Goal: Transaction & Acquisition: Purchase product/service

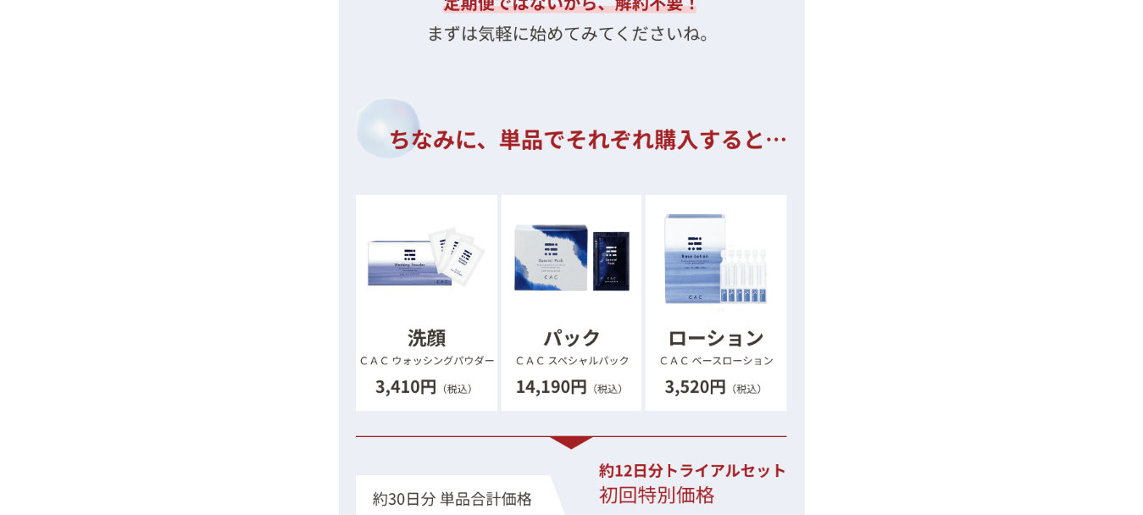
scroll to position [18270, 0]
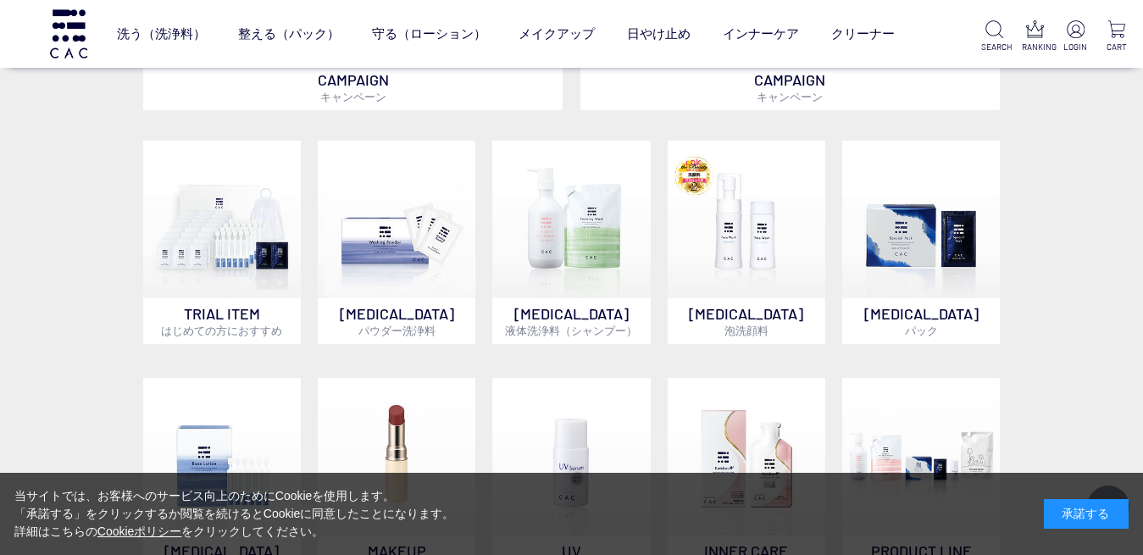
scroll to position [857, 0]
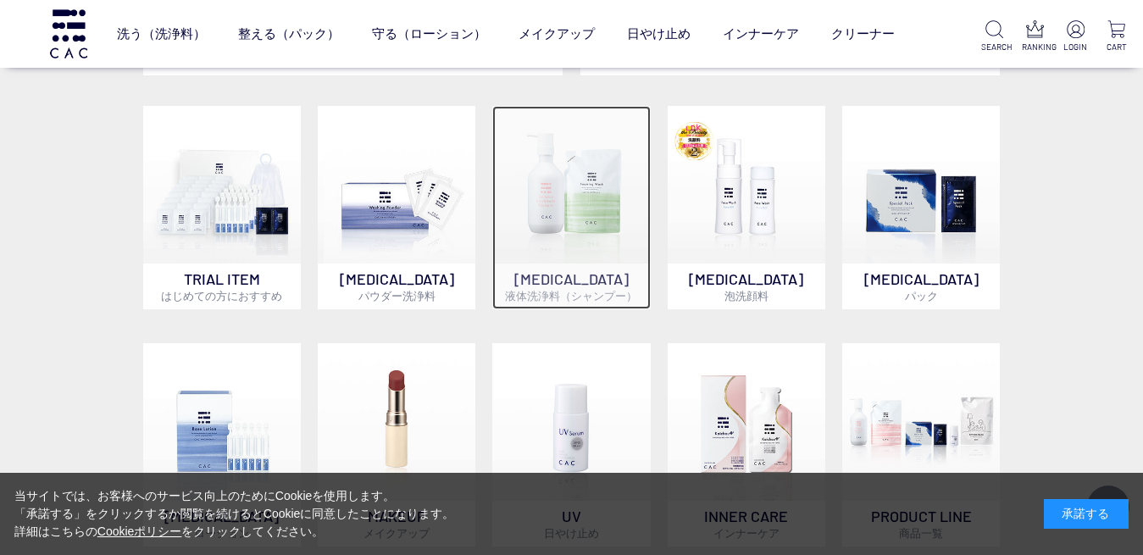
click at [575, 213] on img at bounding box center [571, 185] width 158 height 158
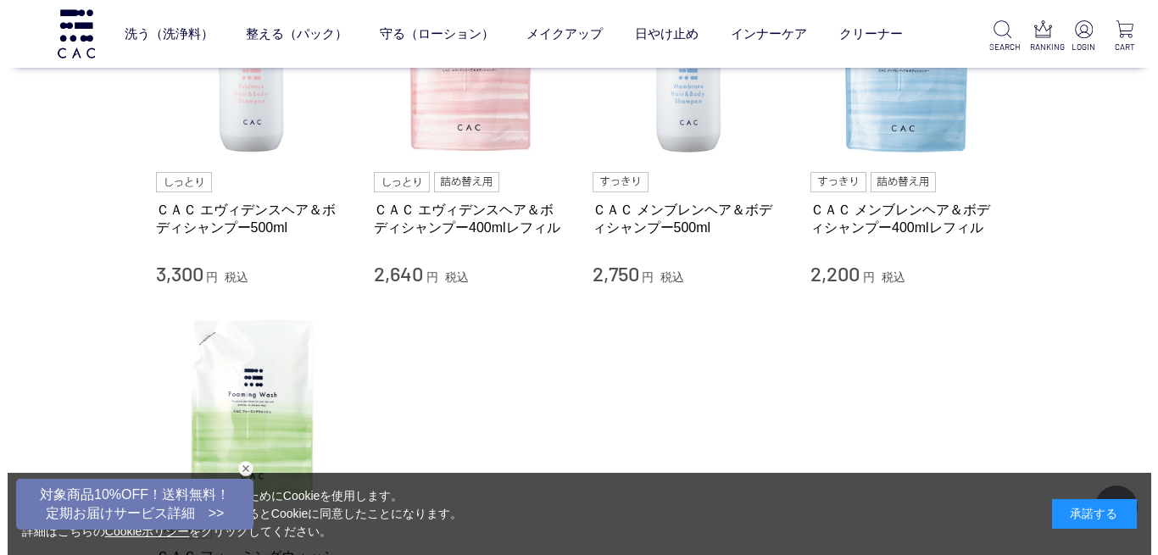
scroll to position [250, 0]
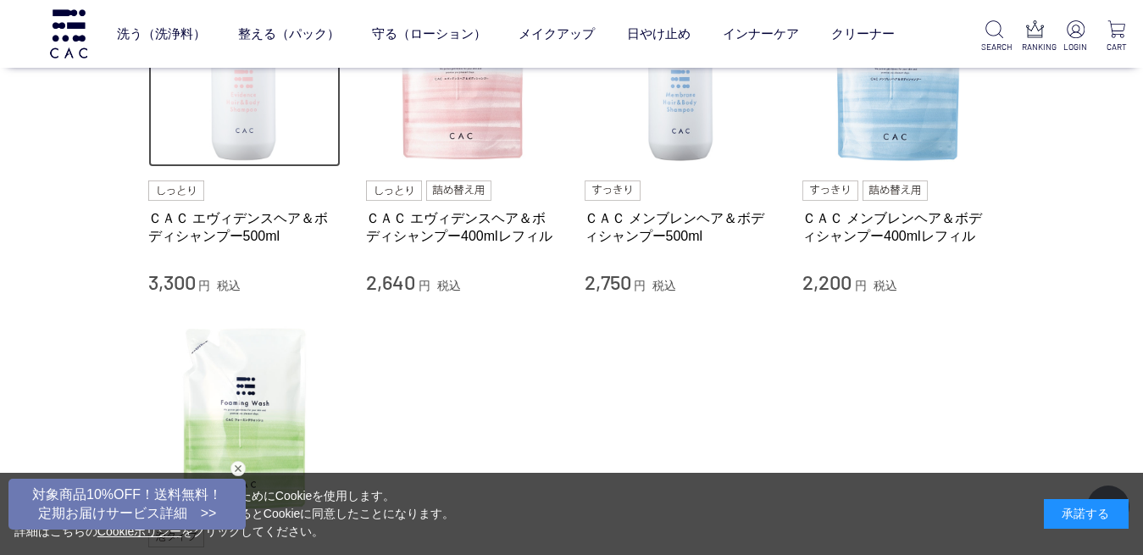
click at [258, 133] on img at bounding box center [244, 71] width 193 height 193
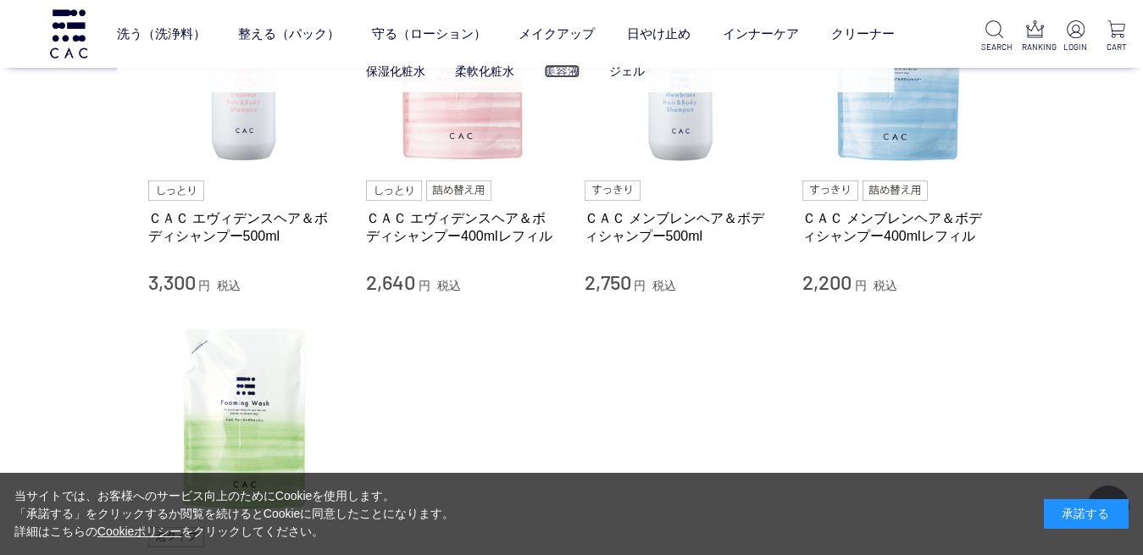
click at [566, 68] on link "美容液" at bounding box center [562, 71] width 36 height 14
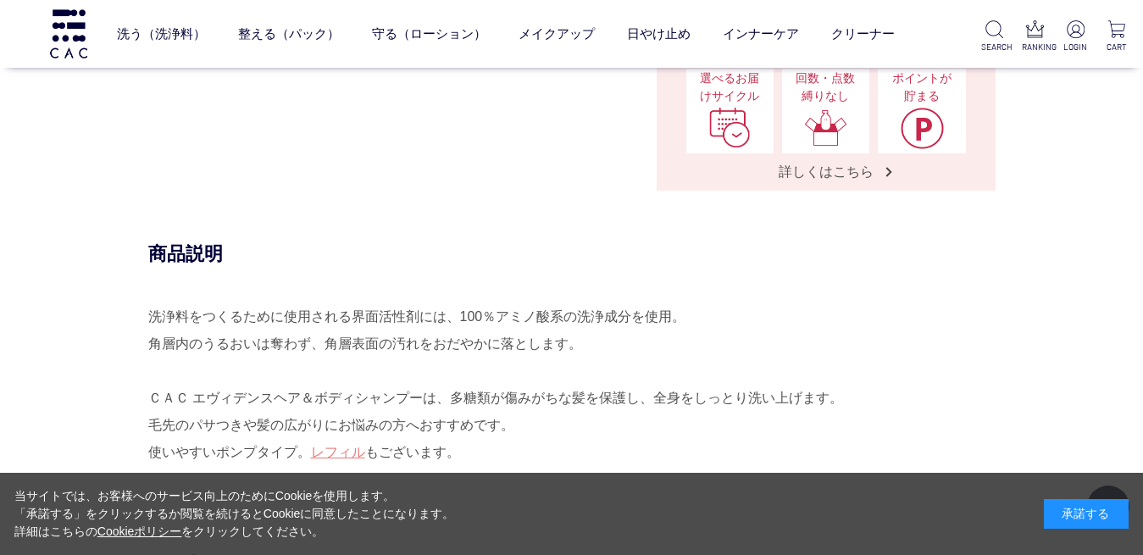
scroll to position [320, 0]
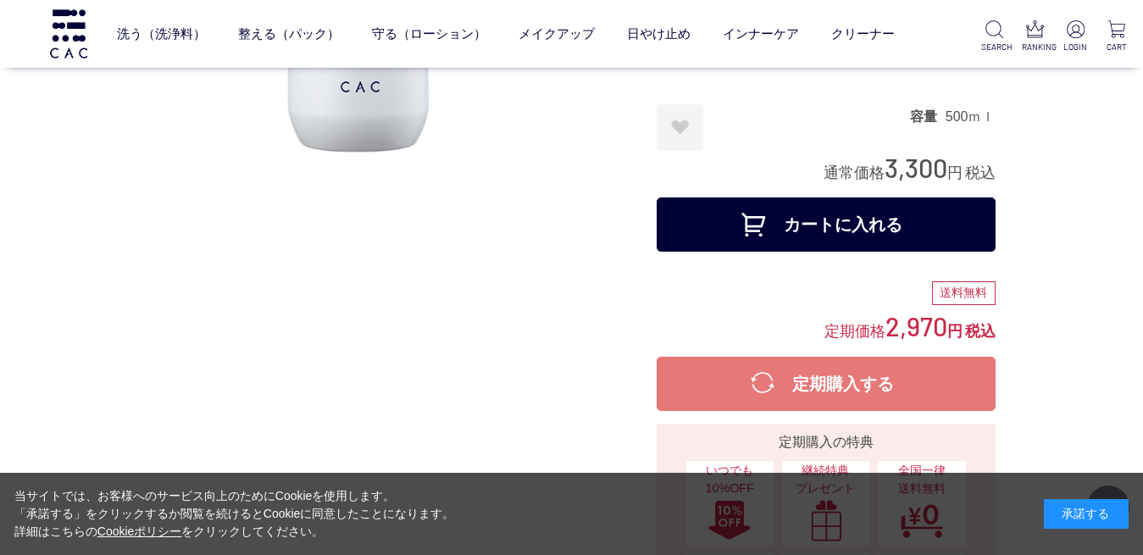
click at [820, 245] on button "カートに入れる" at bounding box center [826, 224] width 339 height 54
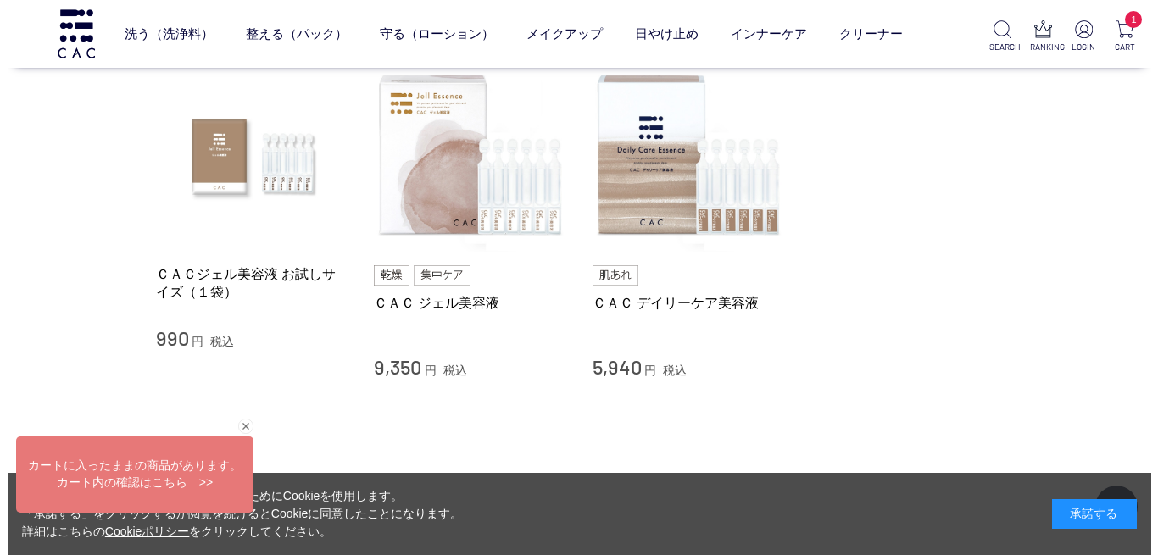
scroll to position [157, 0]
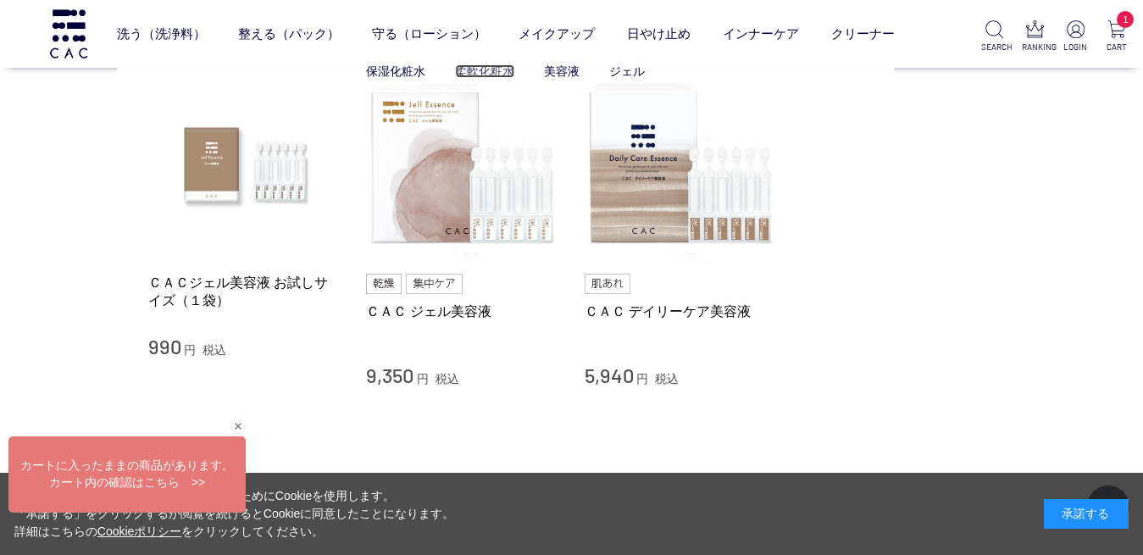
click at [467, 72] on link "柔軟化粧水" at bounding box center [484, 71] width 59 height 14
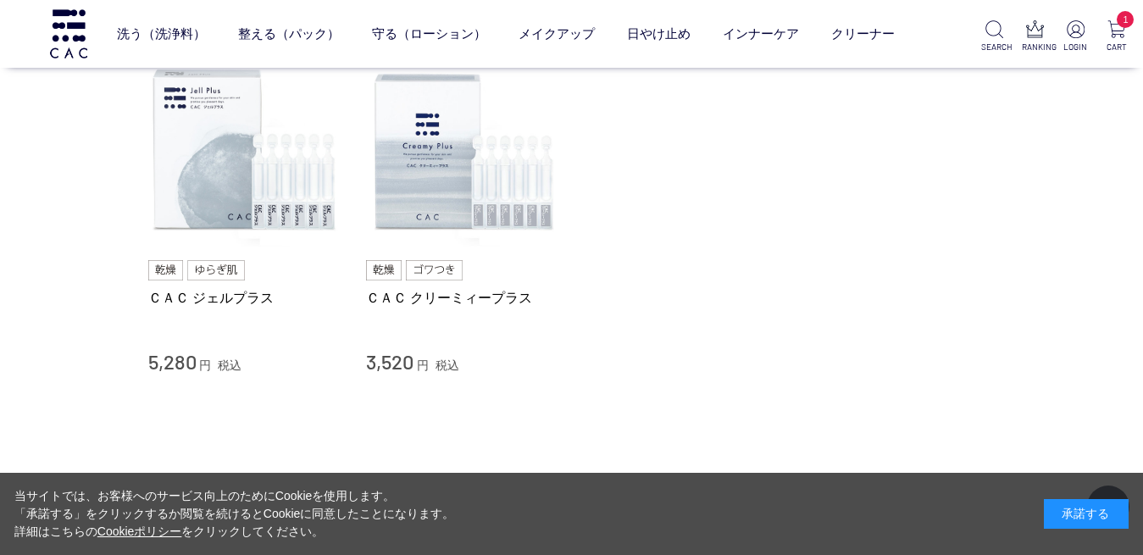
scroll to position [213, 0]
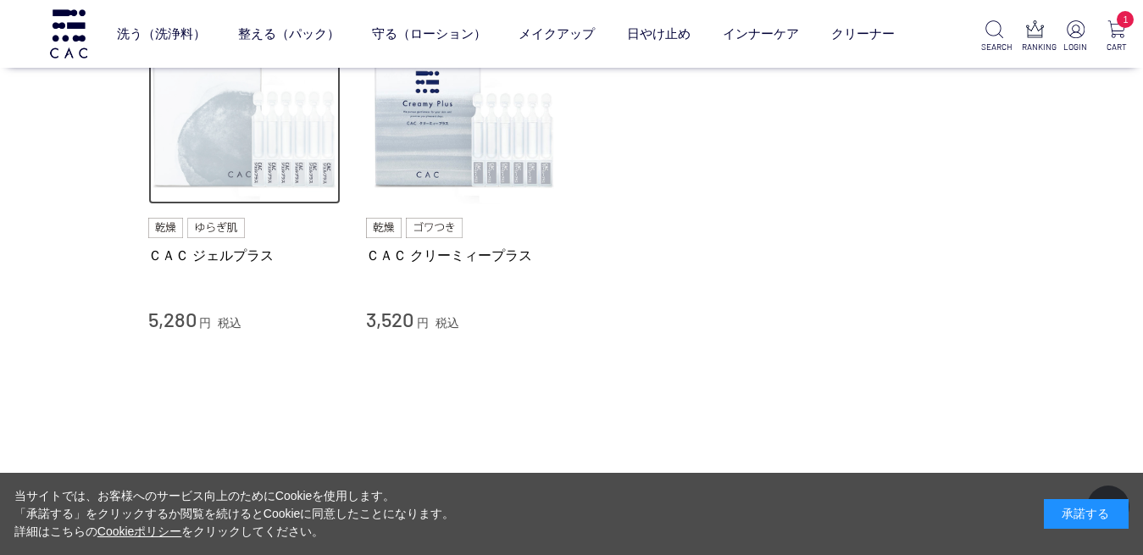
click at [276, 163] on img at bounding box center [244, 108] width 193 height 193
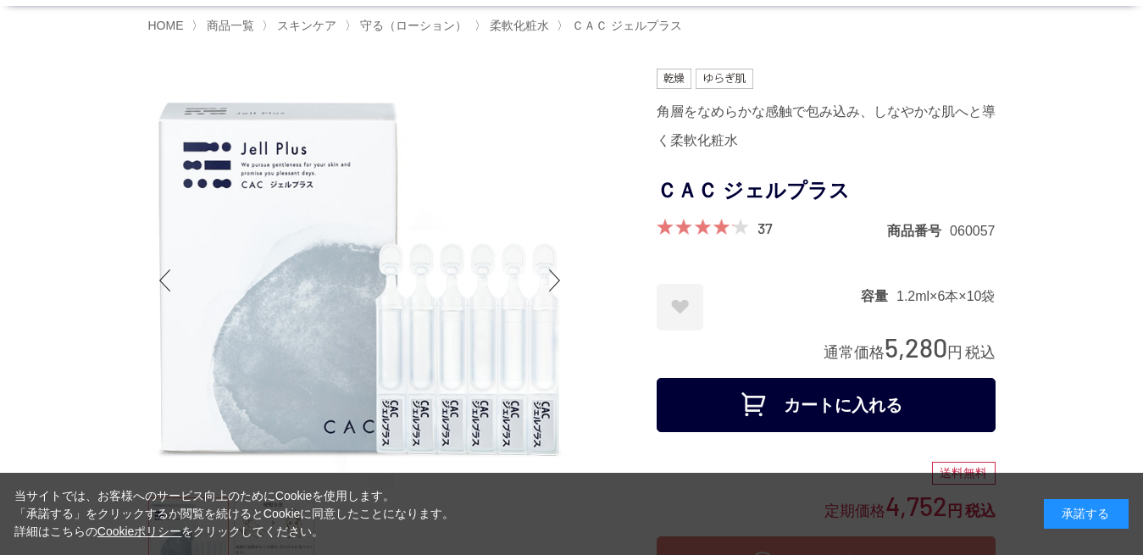
scroll to position [178, 0]
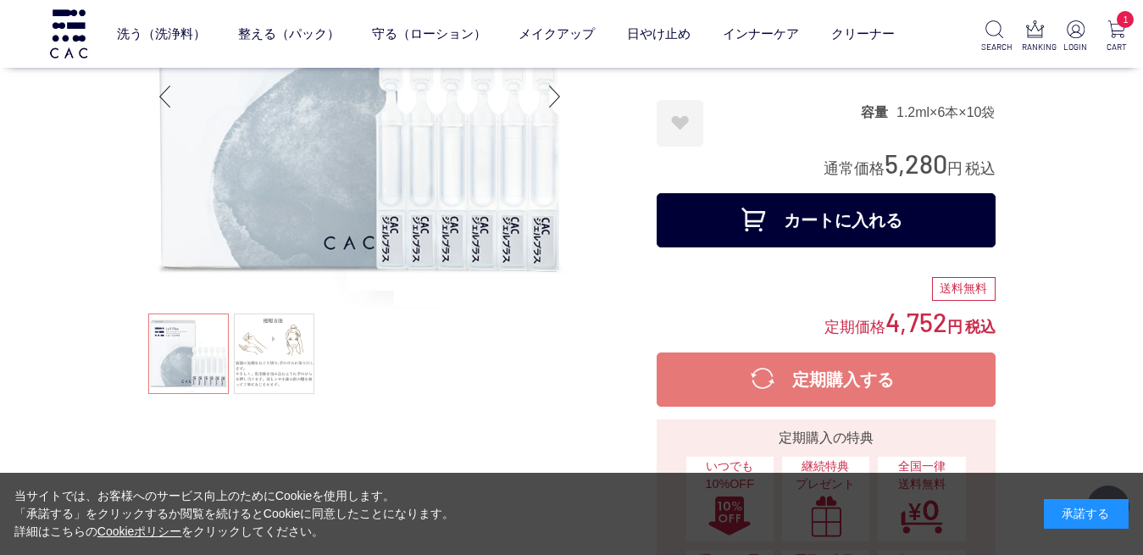
click at [854, 246] on button "カートに入れる" at bounding box center [826, 220] width 339 height 54
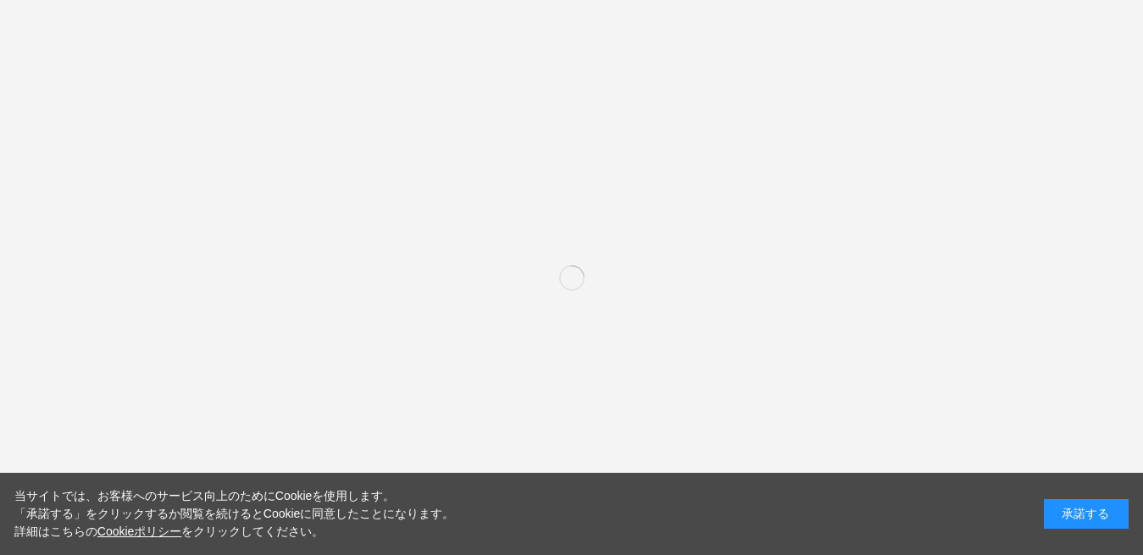
scroll to position [857, 0]
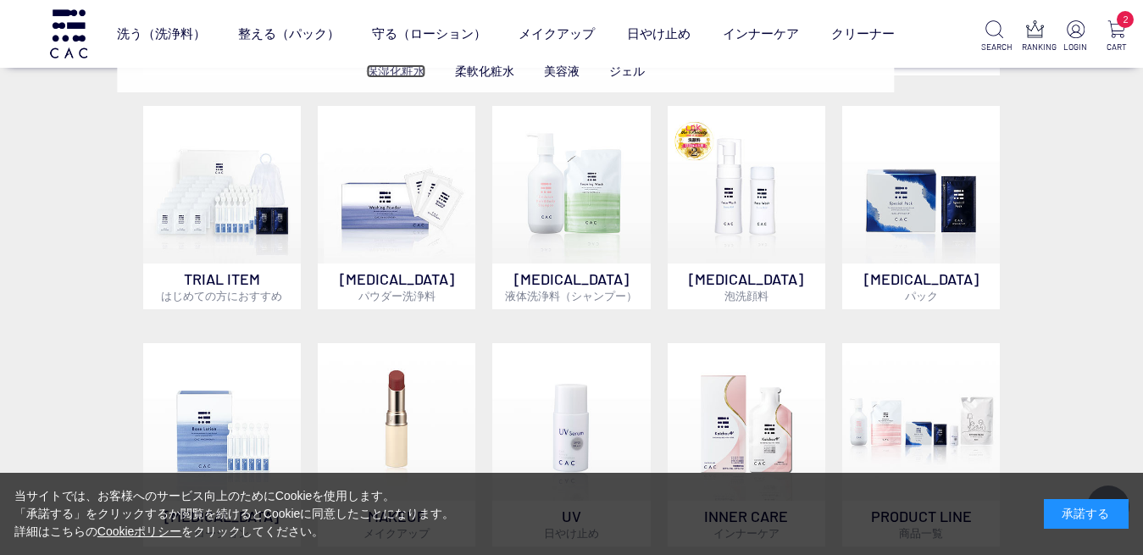
click at [400, 78] on link "保湿化粧水" at bounding box center [395, 71] width 59 height 14
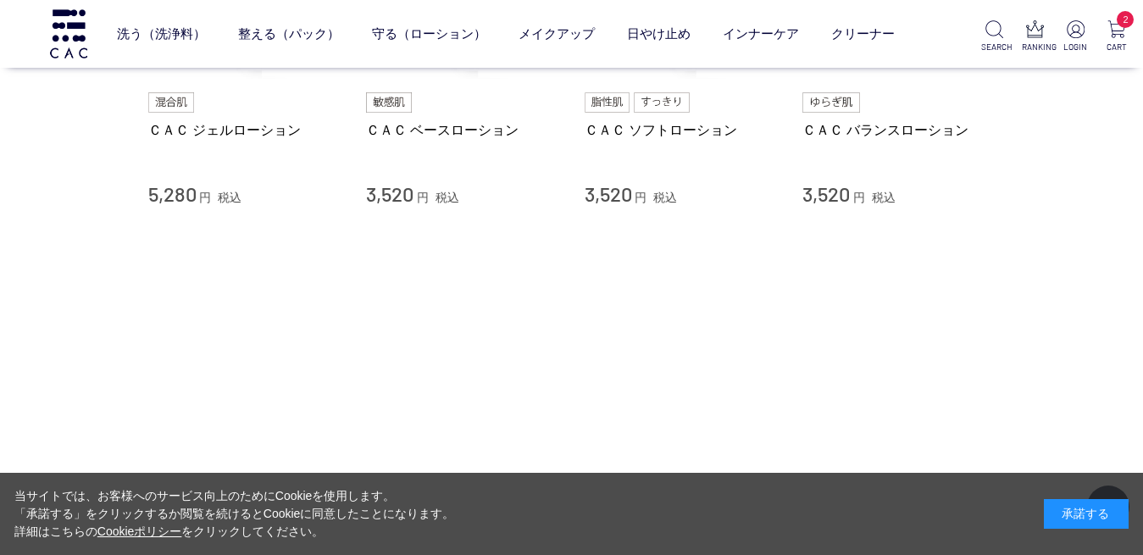
scroll to position [262, 0]
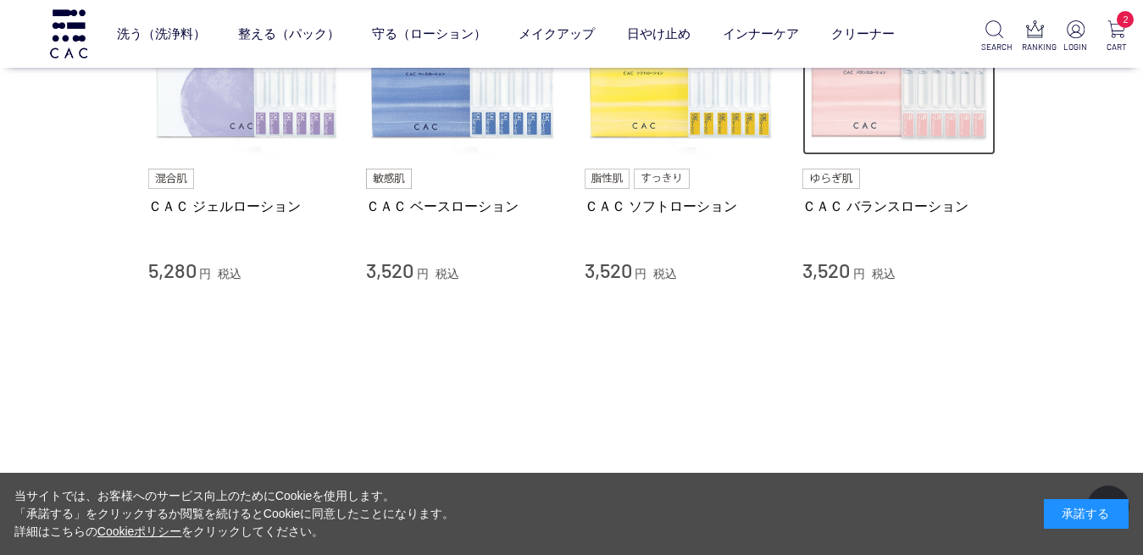
click at [925, 131] on img at bounding box center [899, 59] width 193 height 193
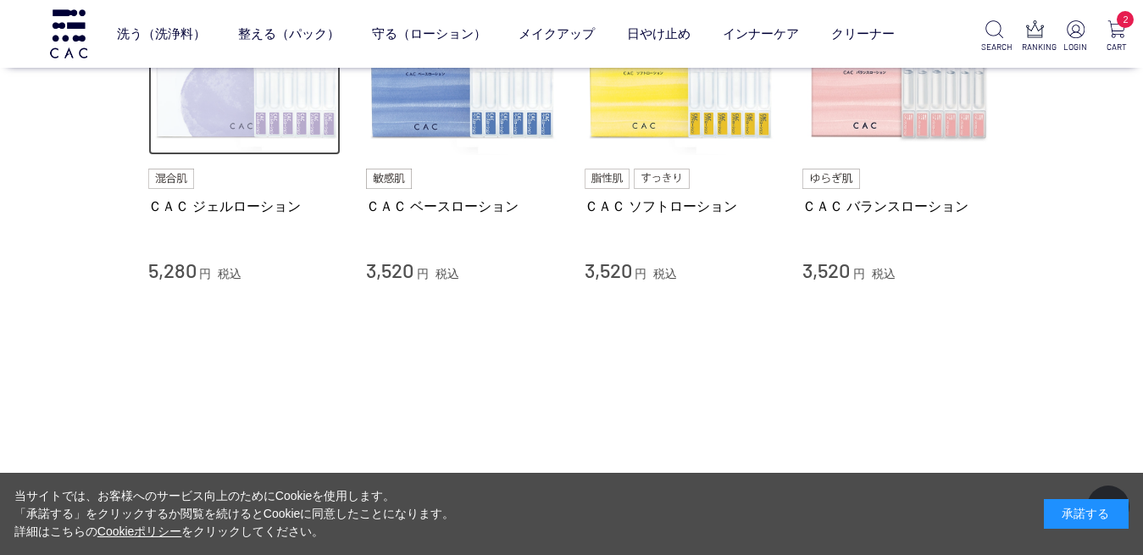
click at [288, 137] on img at bounding box center [244, 59] width 193 height 193
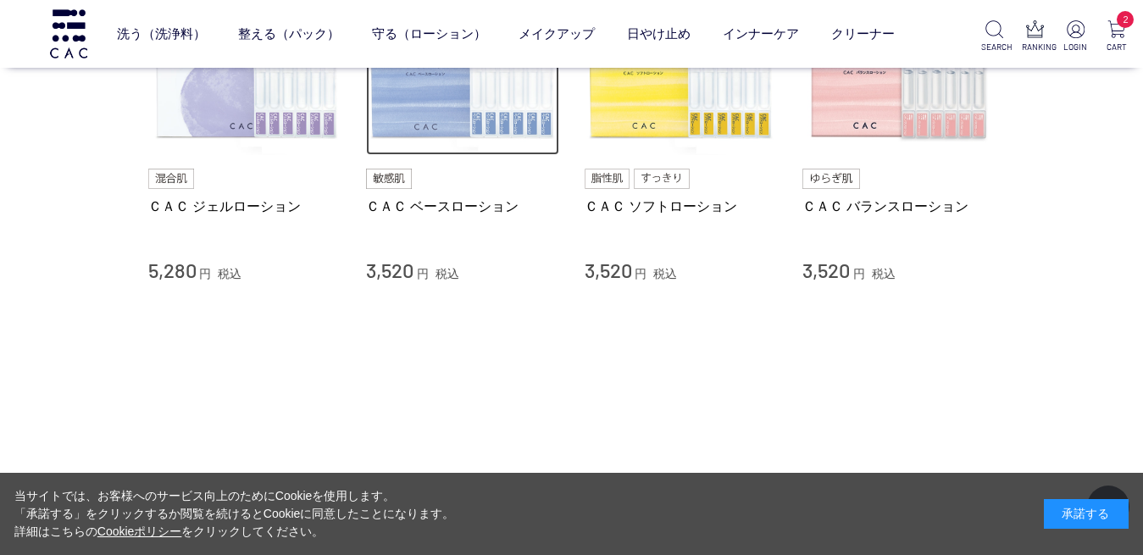
click at [456, 131] on img at bounding box center [462, 59] width 193 height 193
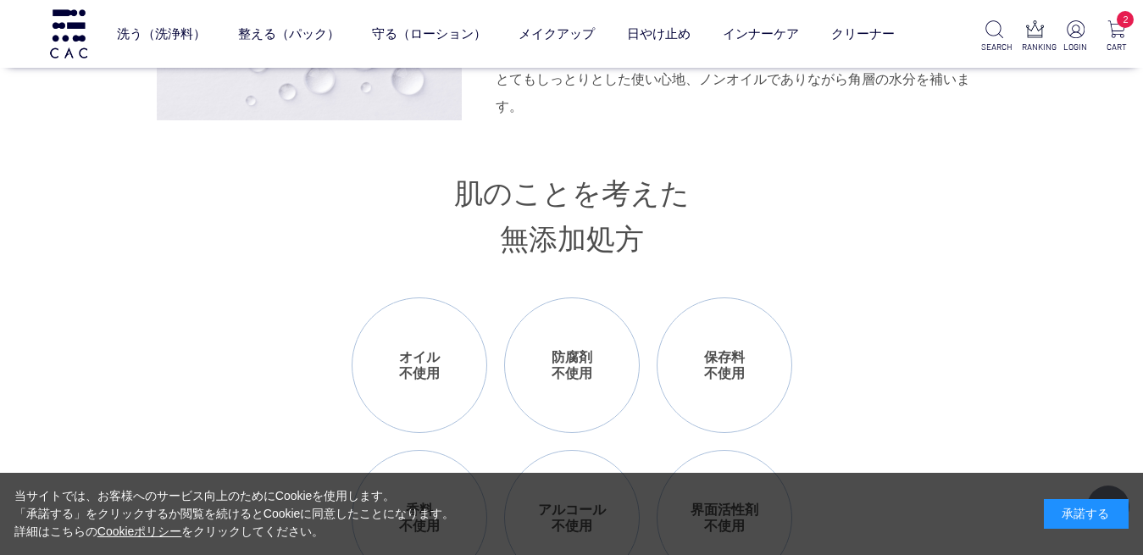
scroll to position [1720, 0]
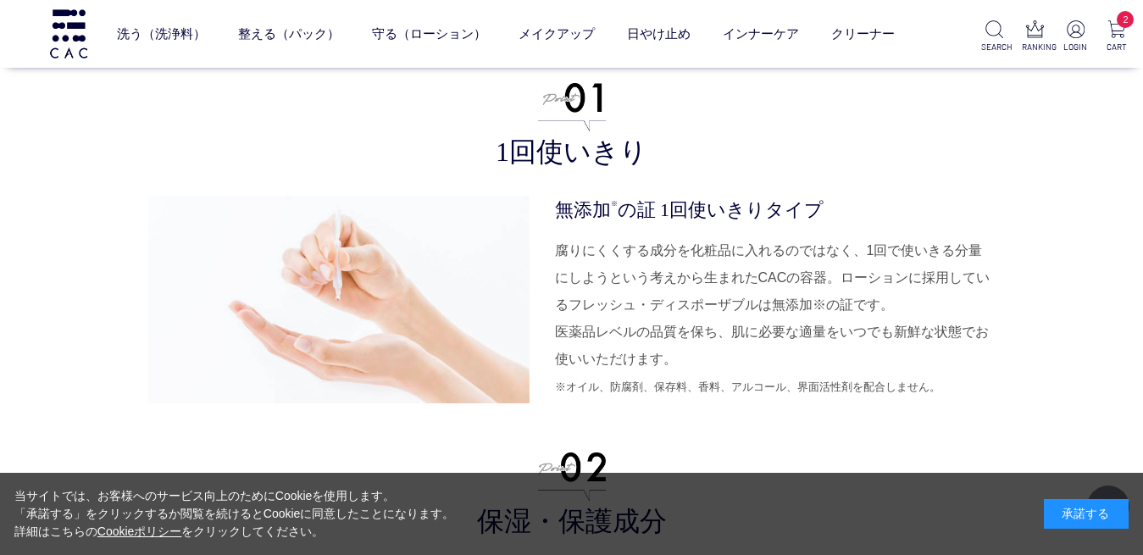
scroll to position [4035, 0]
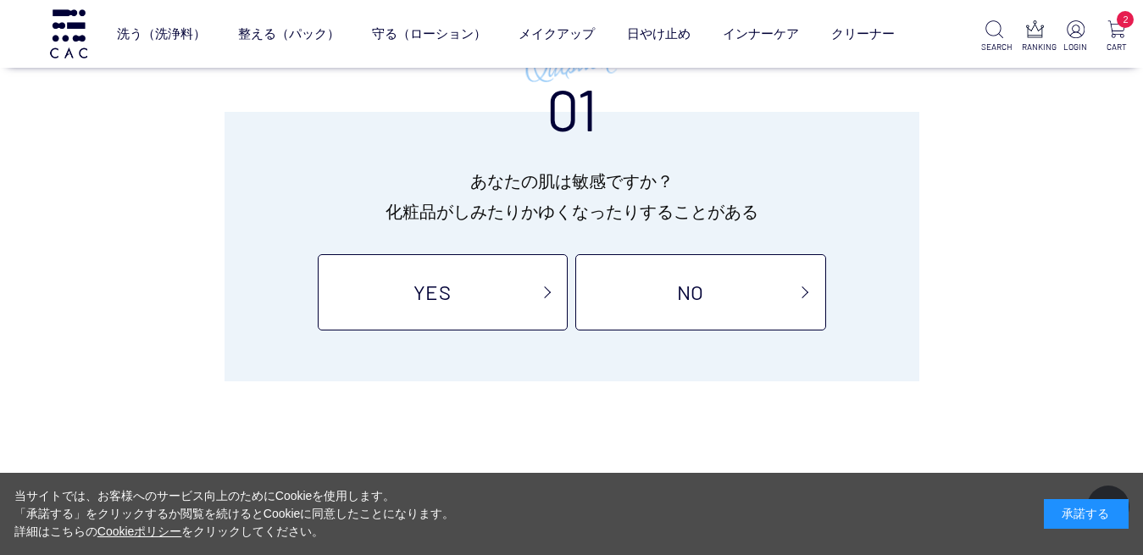
scroll to position [305, 0]
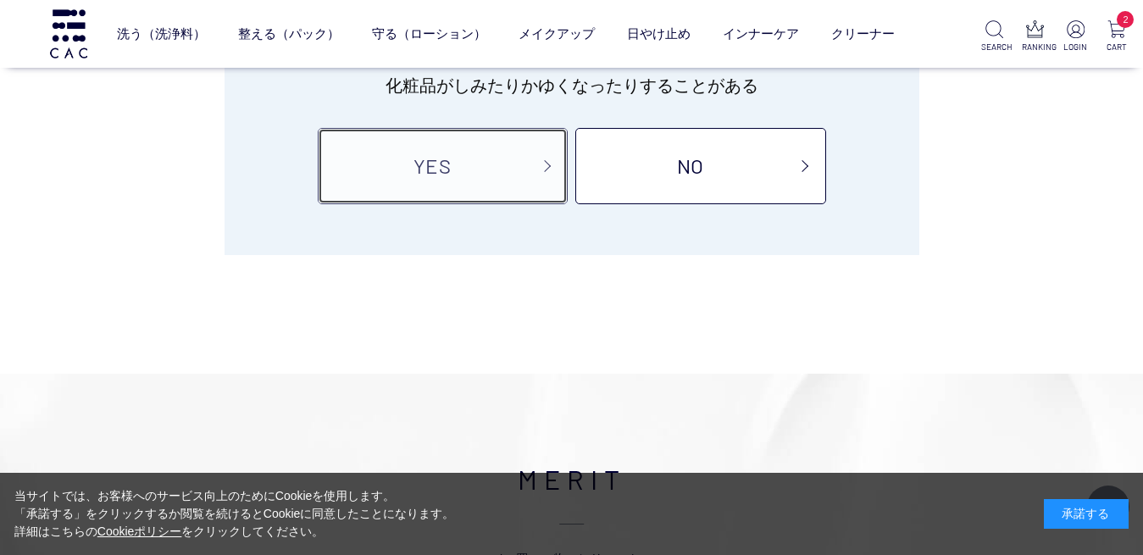
click at [440, 142] on link "YES" at bounding box center [443, 166] width 250 height 76
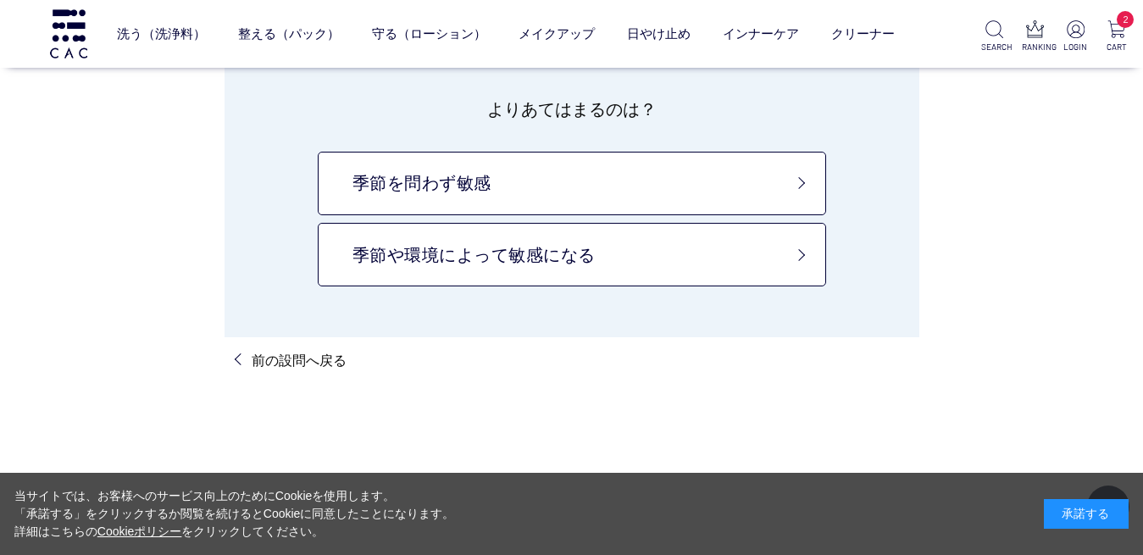
scroll to position [189, 0]
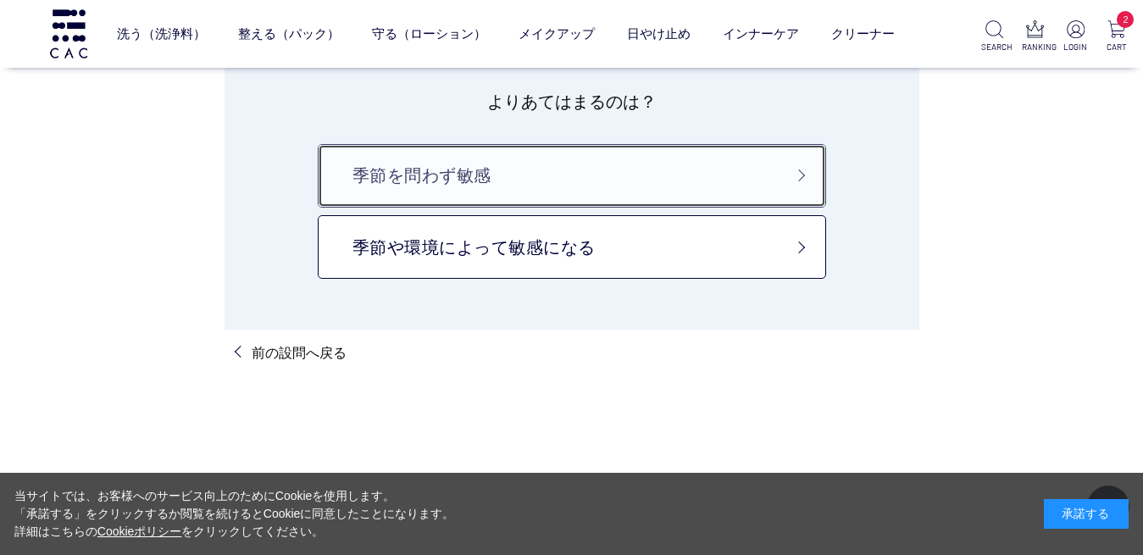
click at [765, 184] on link "季節を問わず敏感" at bounding box center [572, 176] width 508 height 64
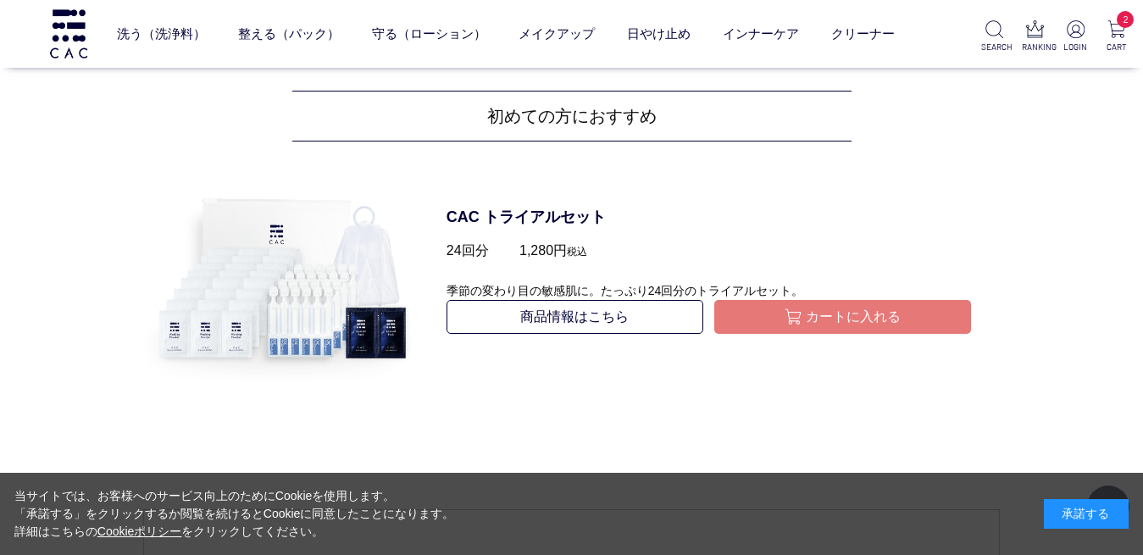
scroll to position [2276, 0]
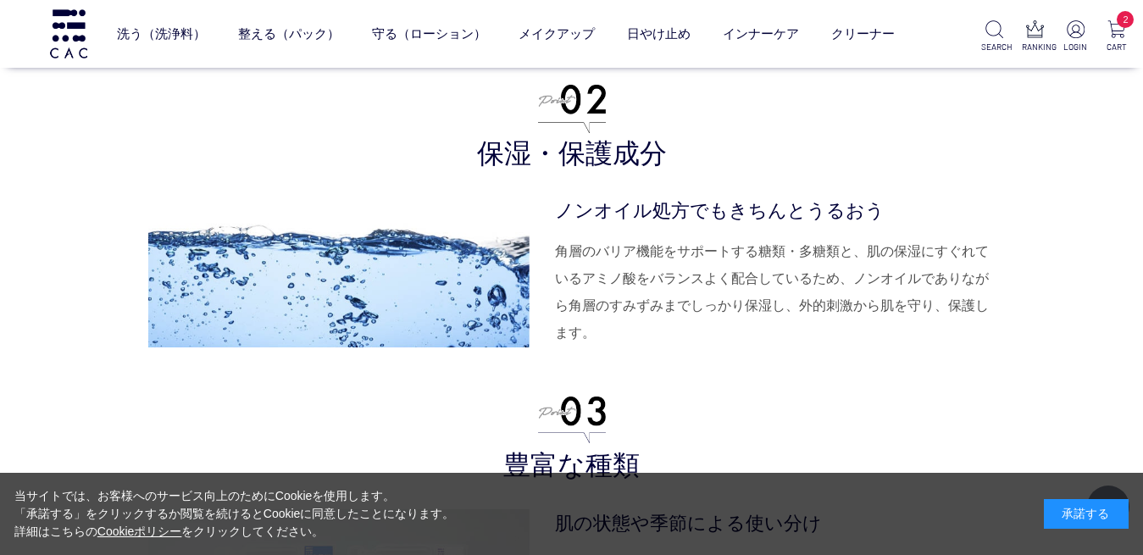
scroll to position [4379, 0]
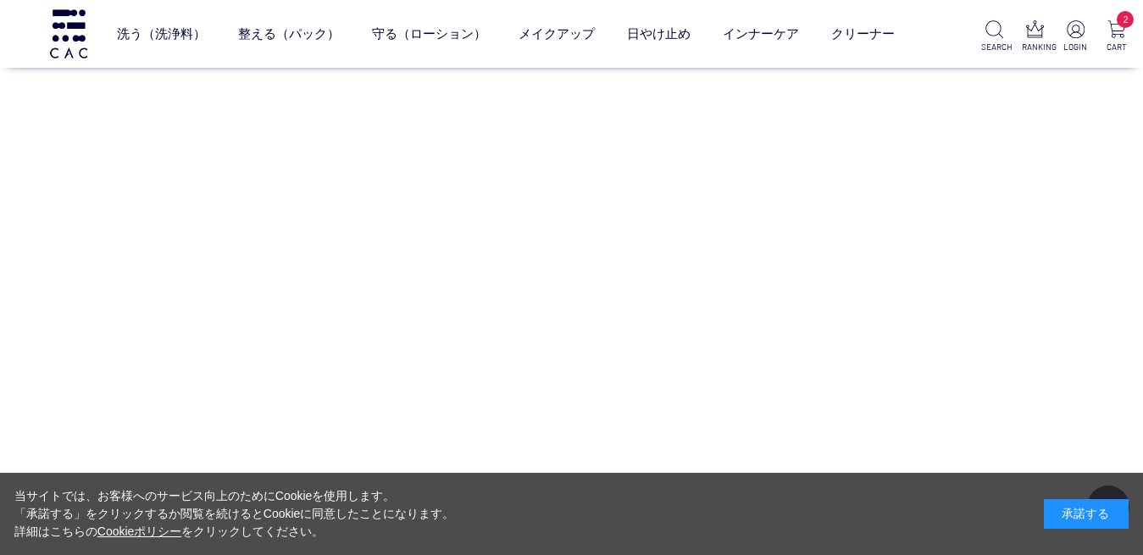
scroll to position [13645, 0]
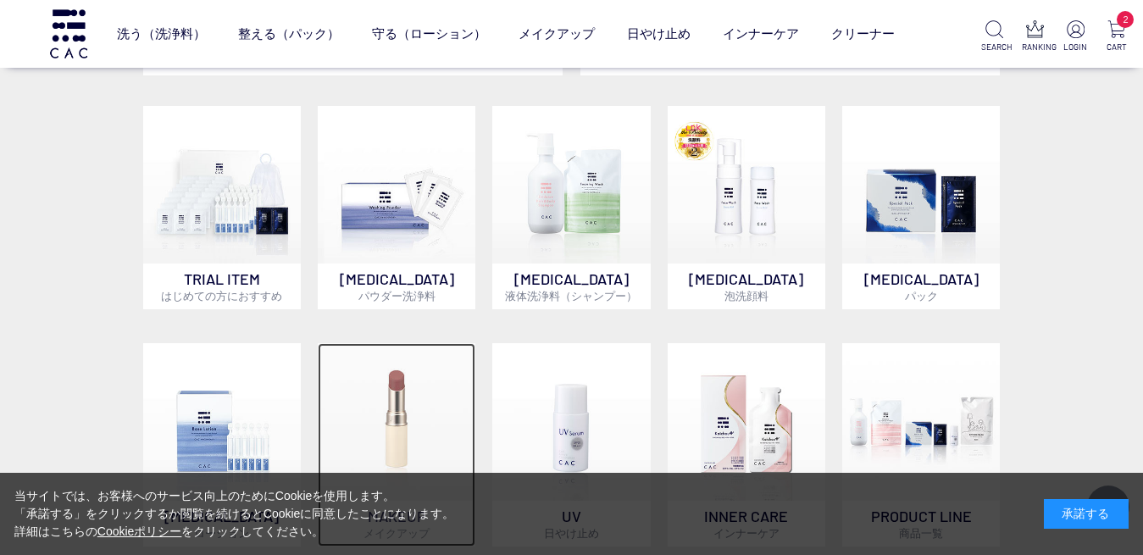
click at [406, 358] on img at bounding box center [397, 422] width 158 height 158
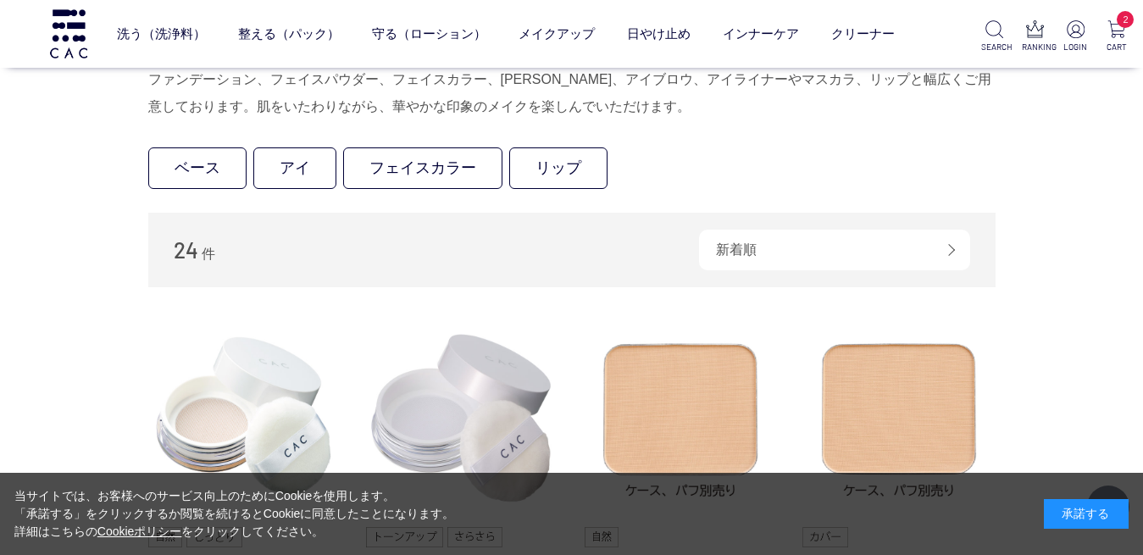
scroll to position [169, 0]
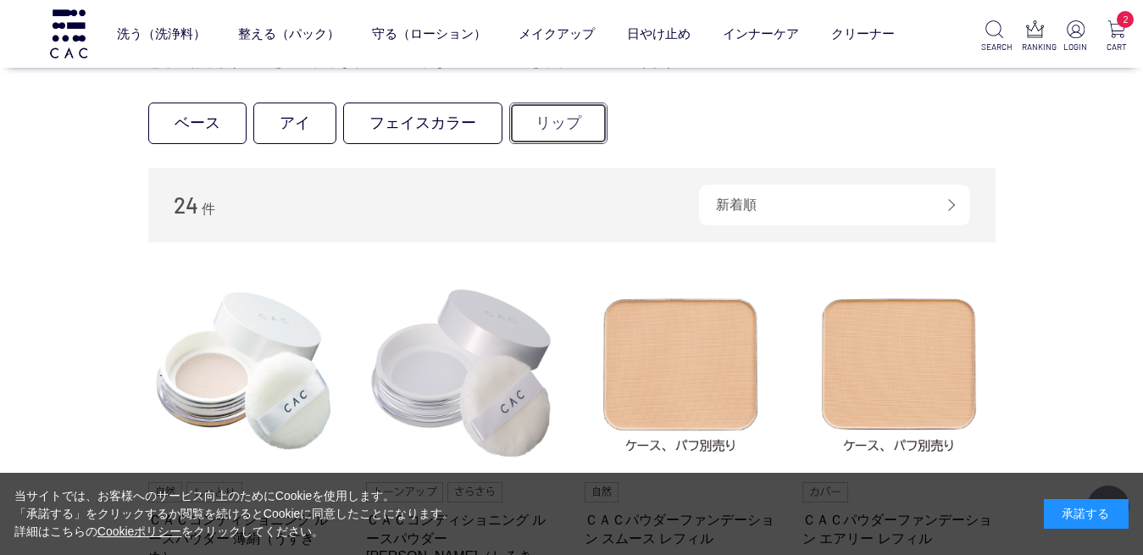
click at [546, 133] on link "リップ" at bounding box center [558, 124] width 98 height 42
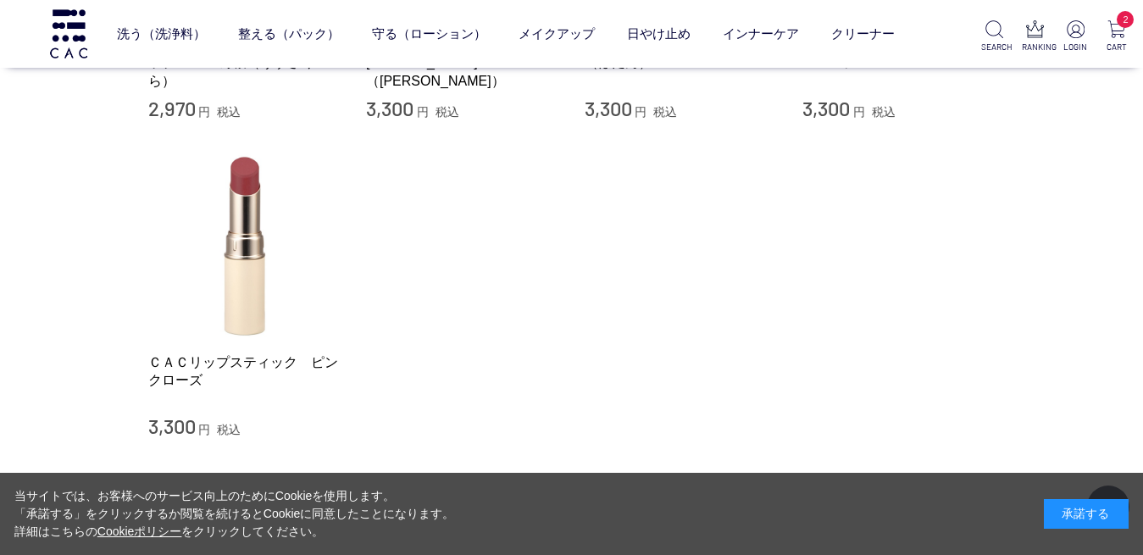
scroll to position [430, 0]
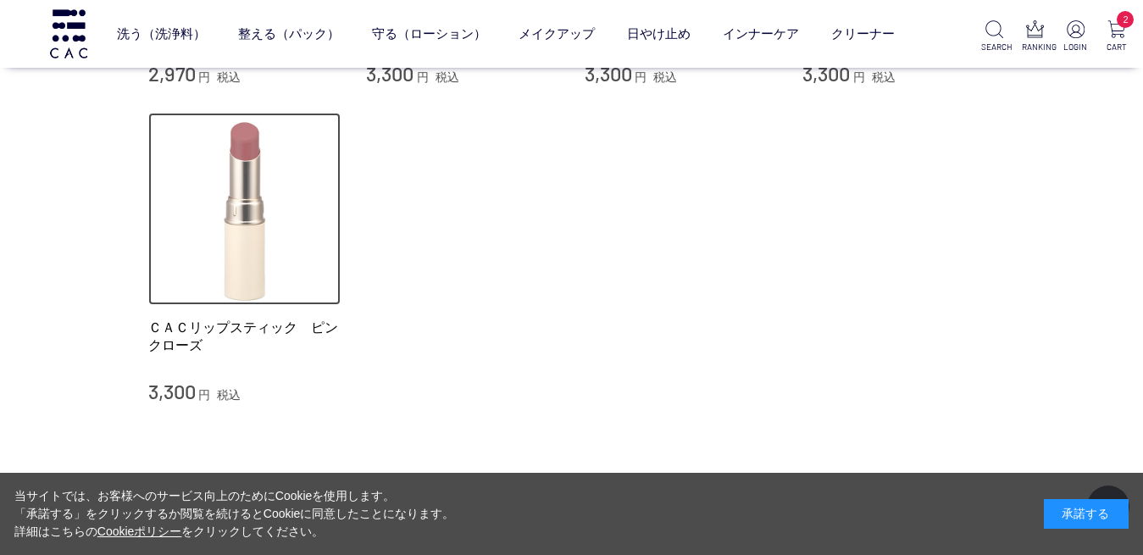
click at [247, 230] on img at bounding box center [244, 209] width 193 height 193
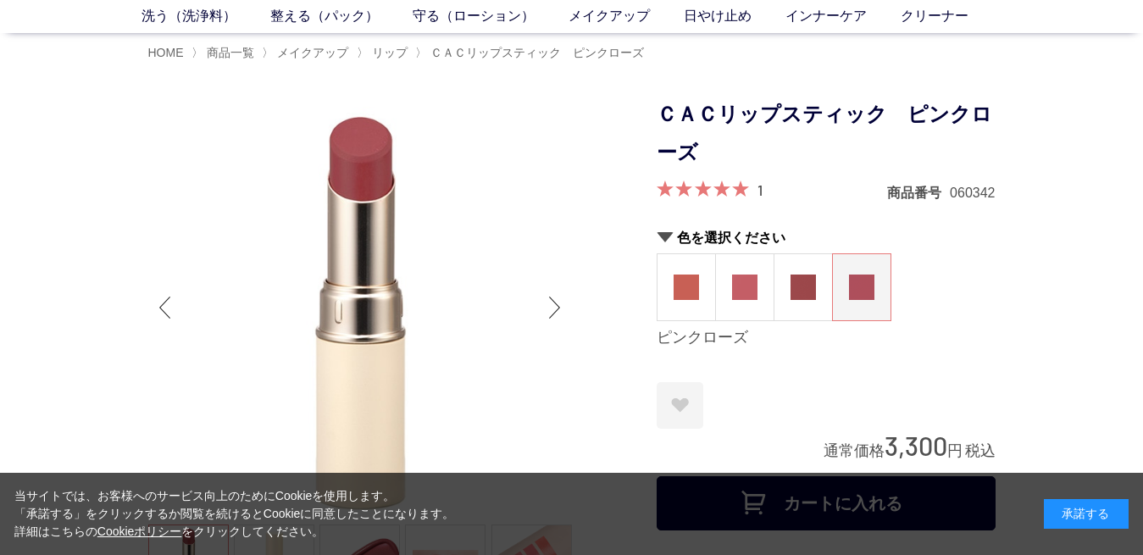
scroll to position [43, 0]
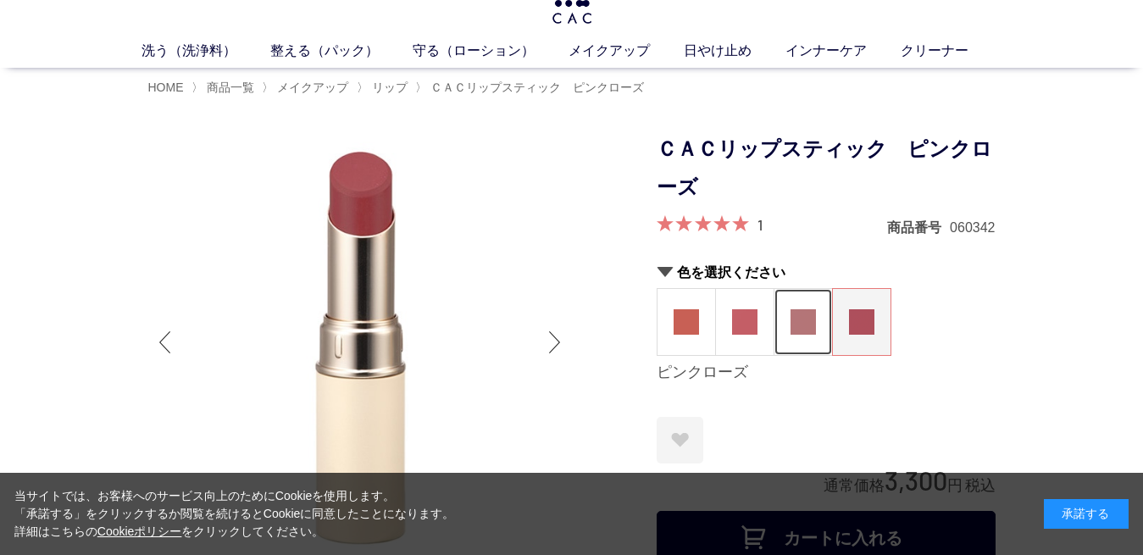
click at [810, 328] on img at bounding box center [803, 321] width 25 height 25
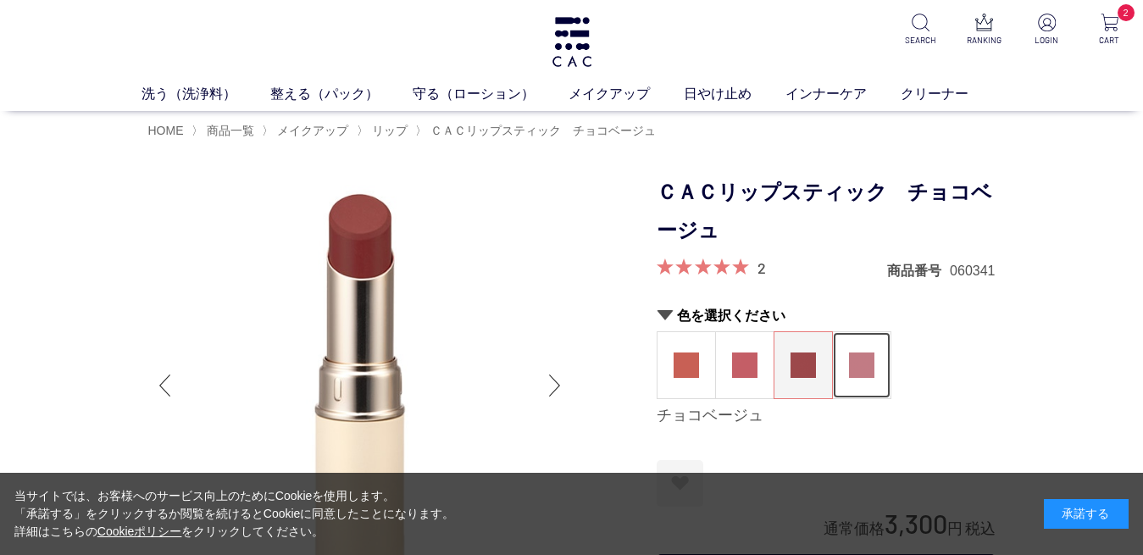
click at [862, 356] on figure at bounding box center [862, 365] width 58 height 66
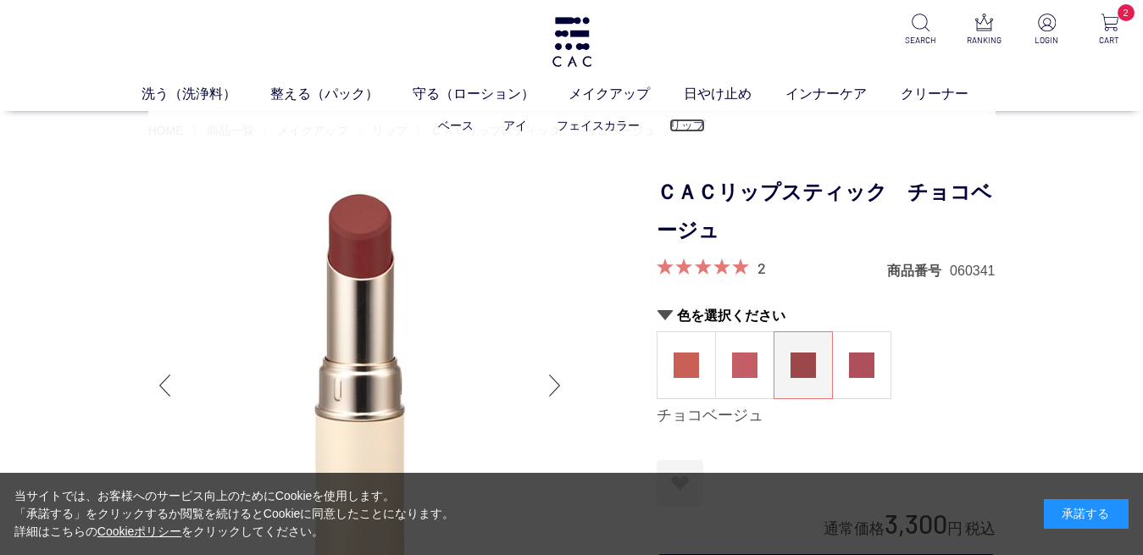
click at [686, 125] on link "リップ" at bounding box center [688, 126] width 36 height 14
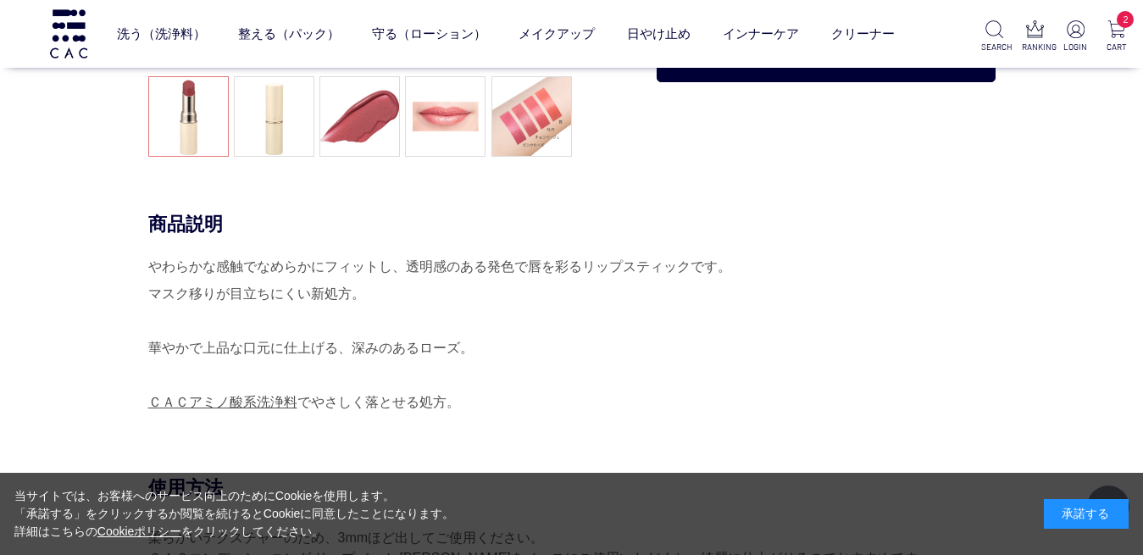
scroll to position [281, 0]
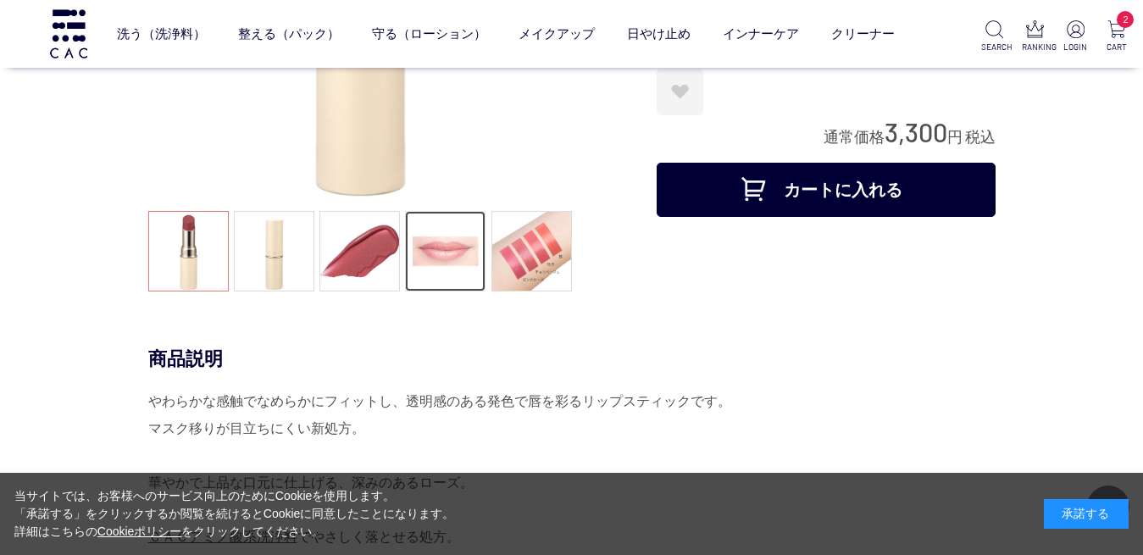
click at [467, 261] on link at bounding box center [445, 251] width 81 height 81
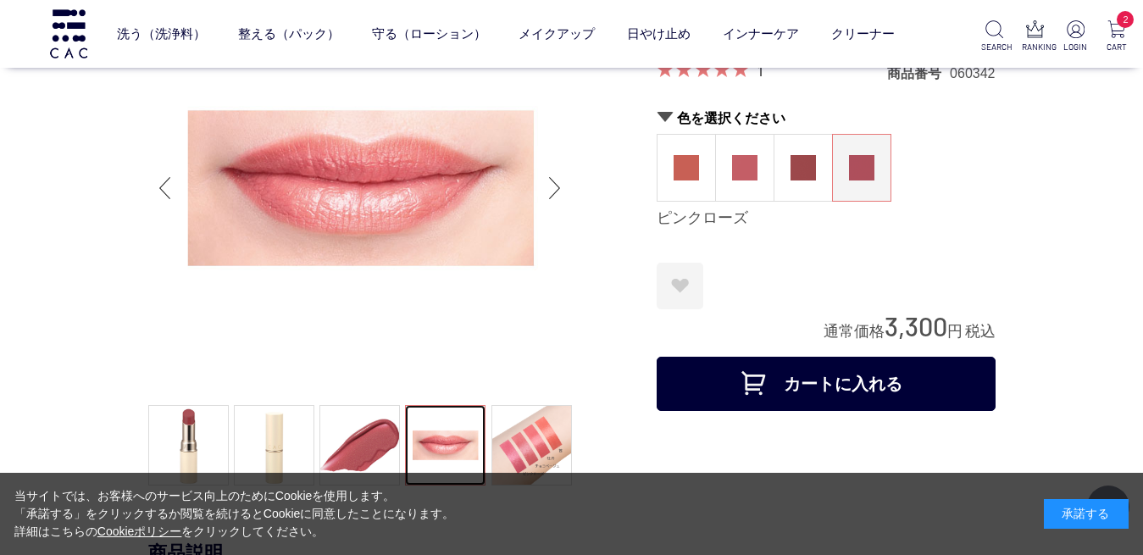
scroll to position [275, 0]
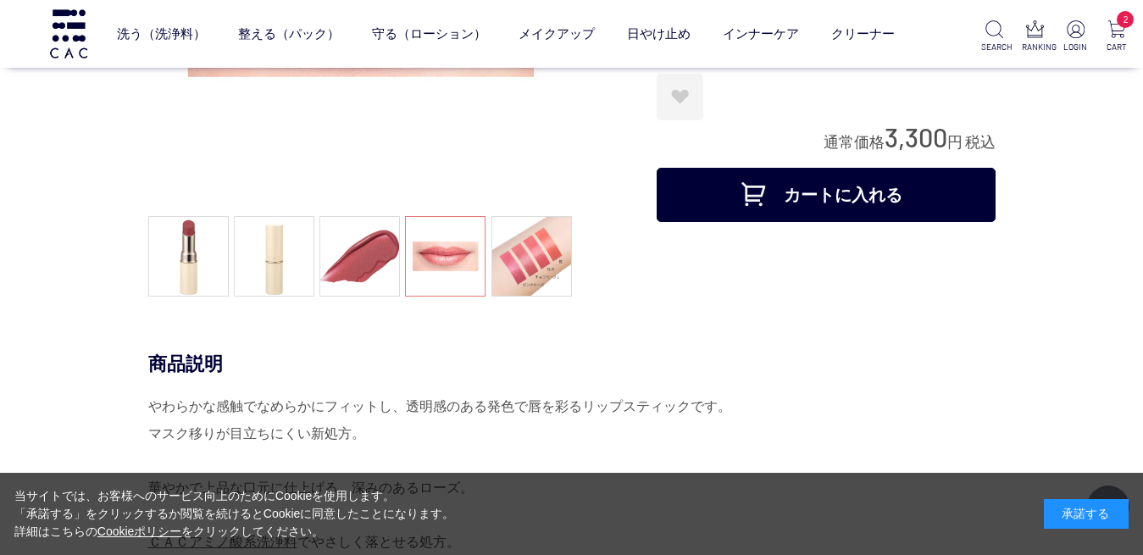
click at [912, 208] on button "カートに入れる" at bounding box center [826, 195] width 339 height 54
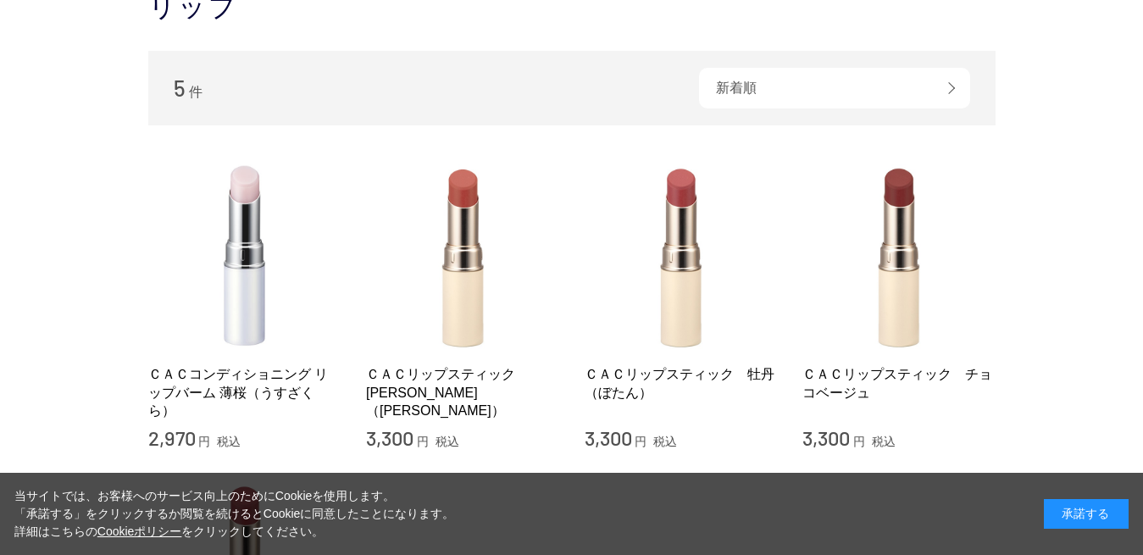
scroll to position [185, 0]
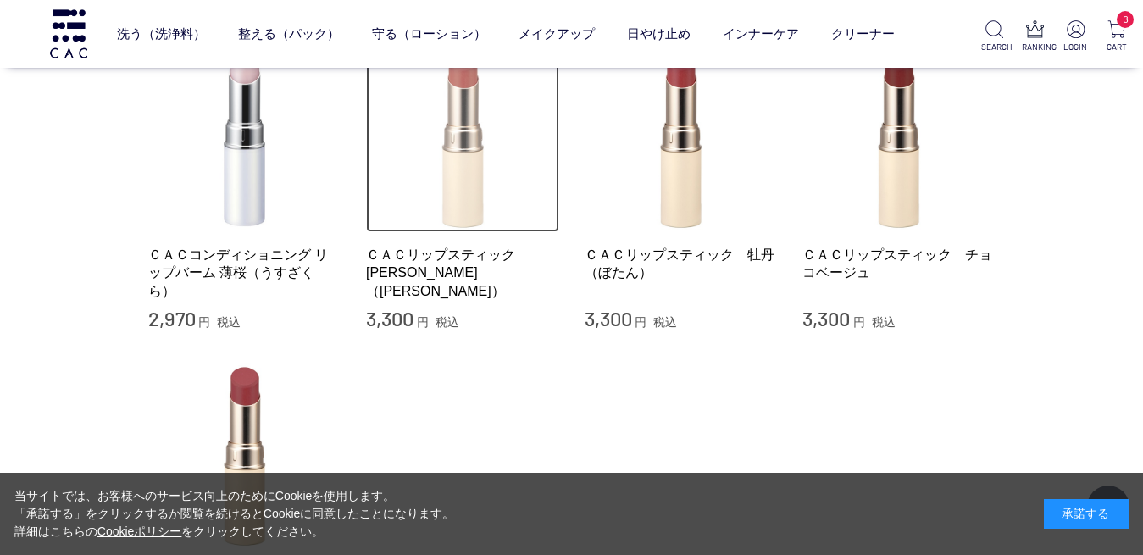
click at [471, 192] on img at bounding box center [462, 136] width 193 height 193
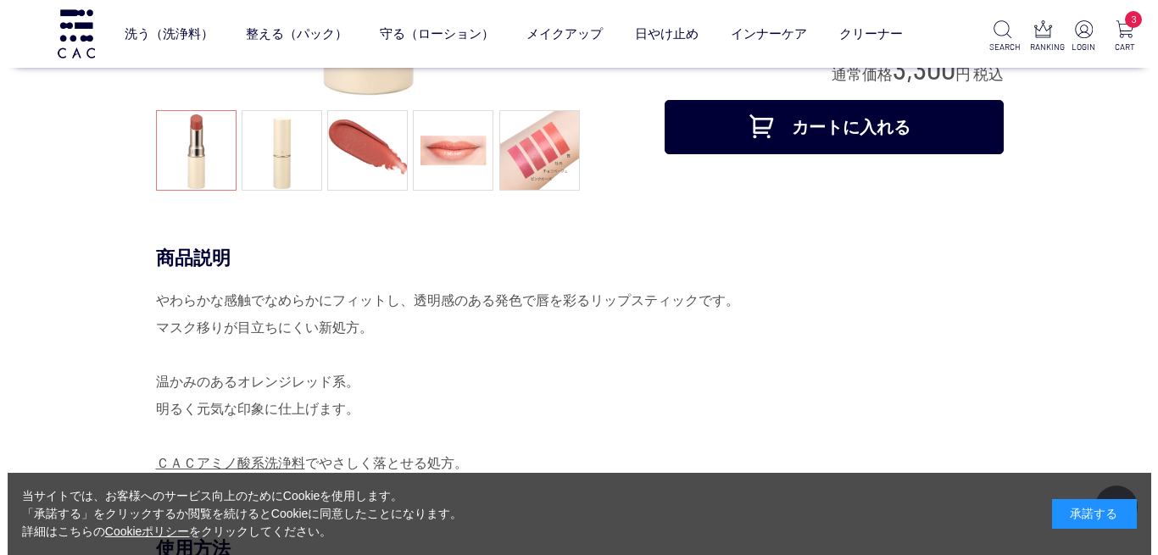
scroll to position [310, 0]
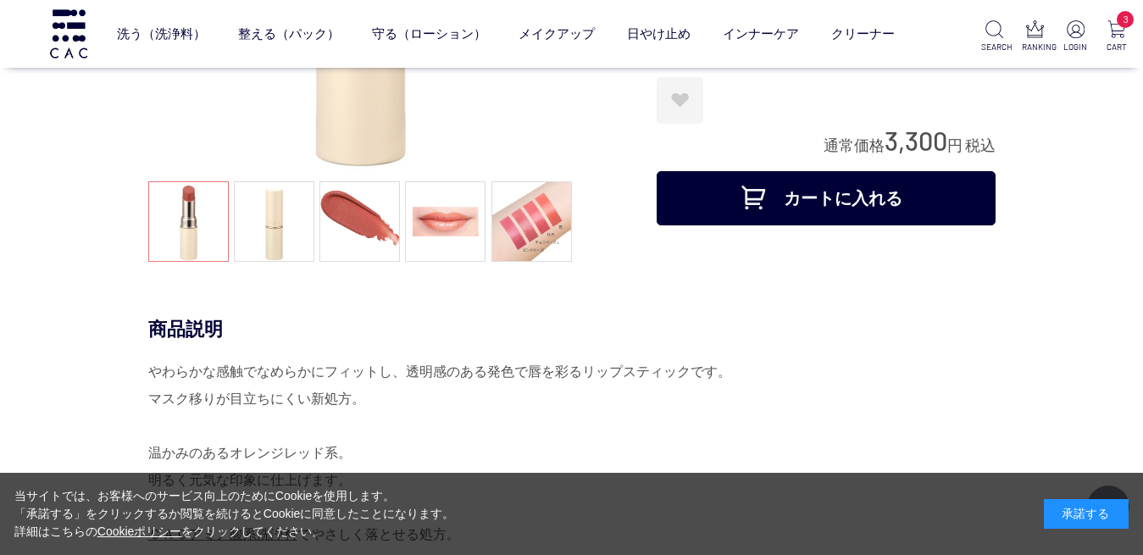
click at [876, 171] on button "カートに入れる" at bounding box center [826, 198] width 339 height 54
click at [394, 69] on link "保湿化粧水" at bounding box center [395, 71] width 59 height 14
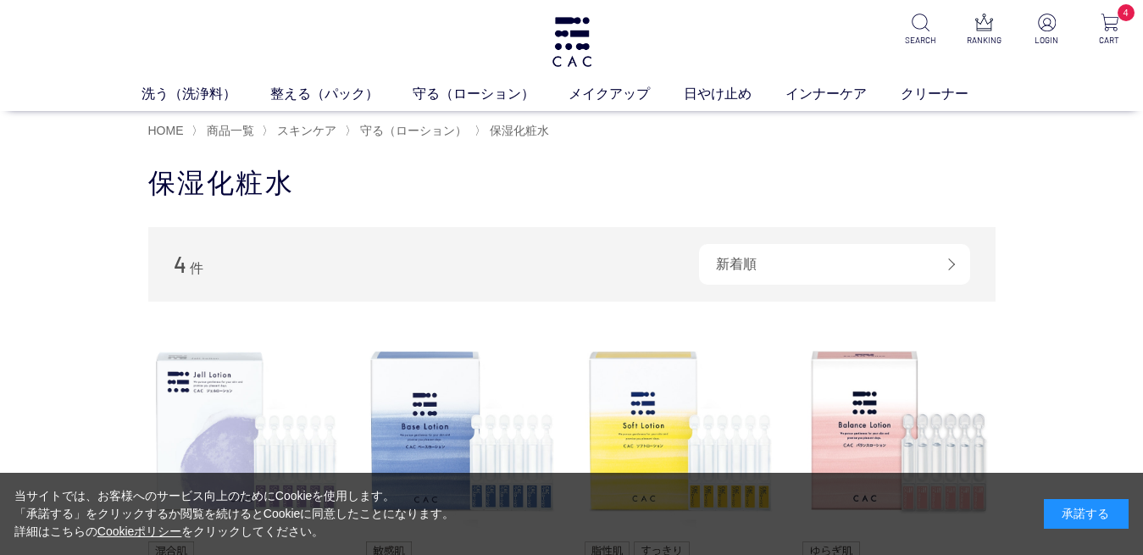
scroll to position [210, 0]
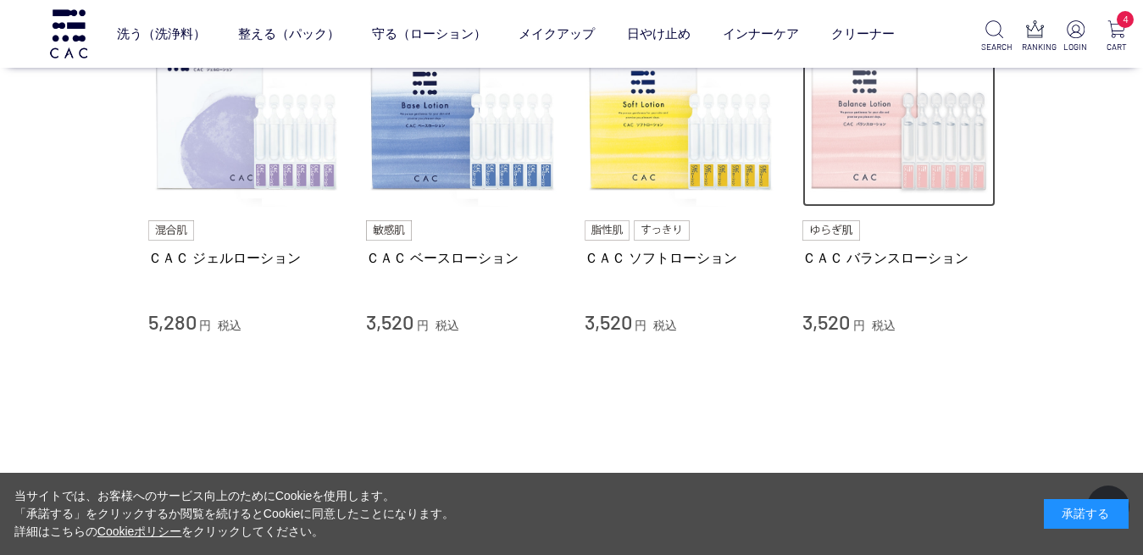
click at [876, 151] on img at bounding box center [899, 110] width 193 height 193
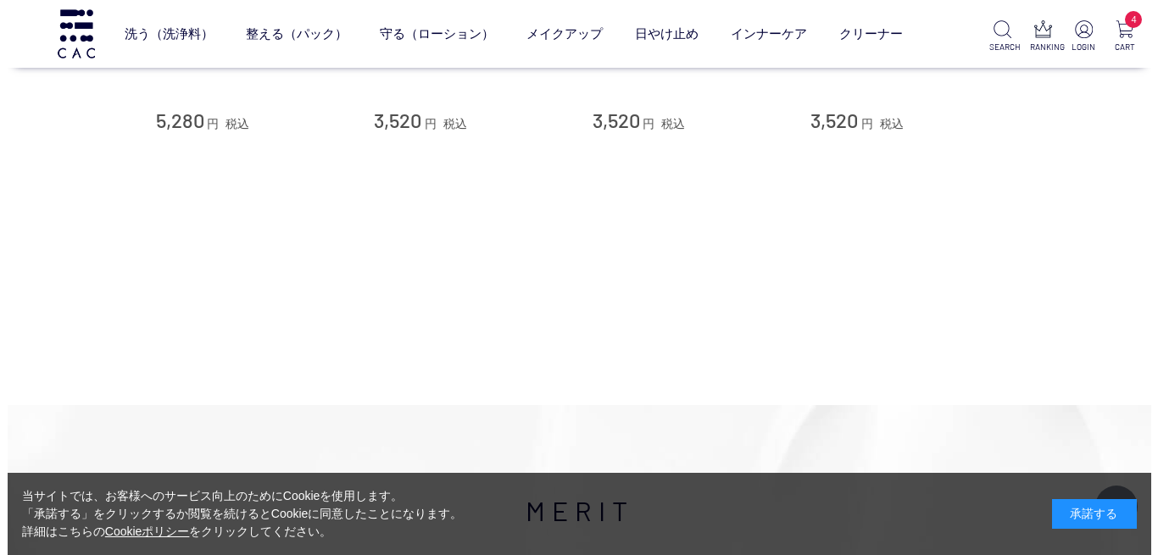
scroll to position [35, 0]
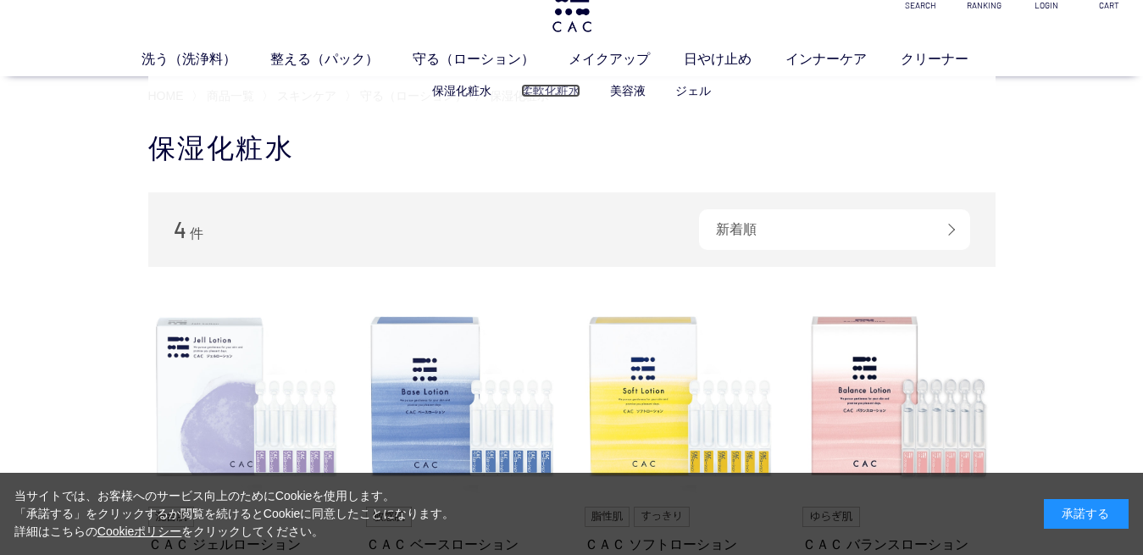
click at [541, 90] on link "柔軟化粧水" at bounding box center [550, 91] width 59 height 14
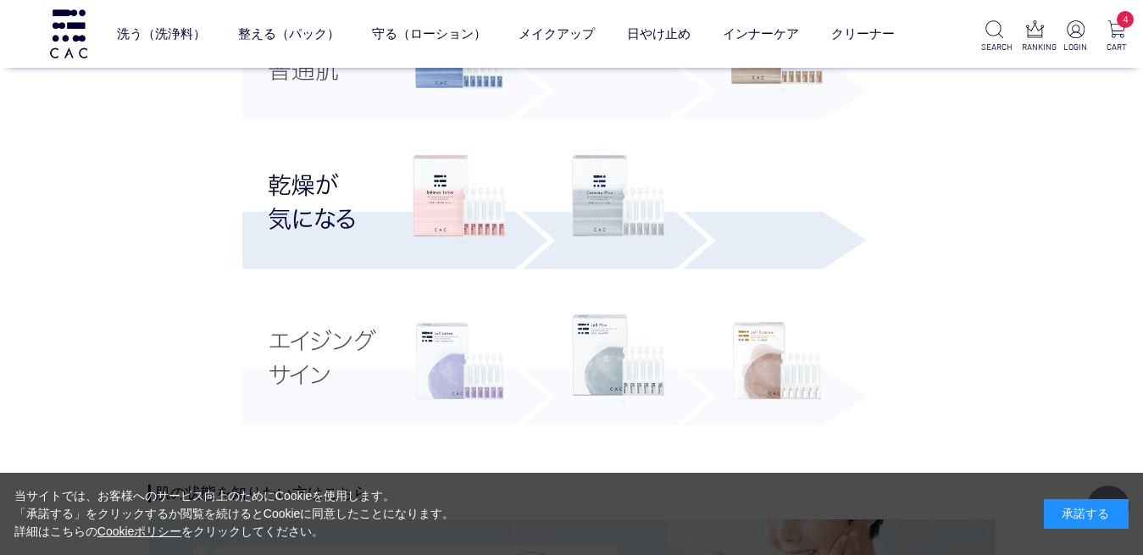
scroll to position [3664, 0]
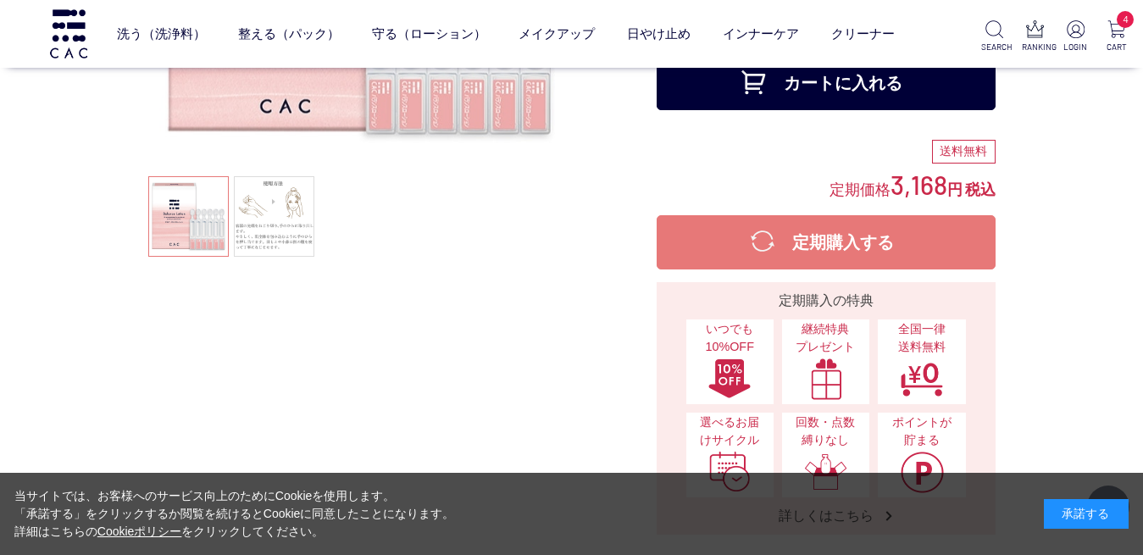
scroll to position [216, 0]
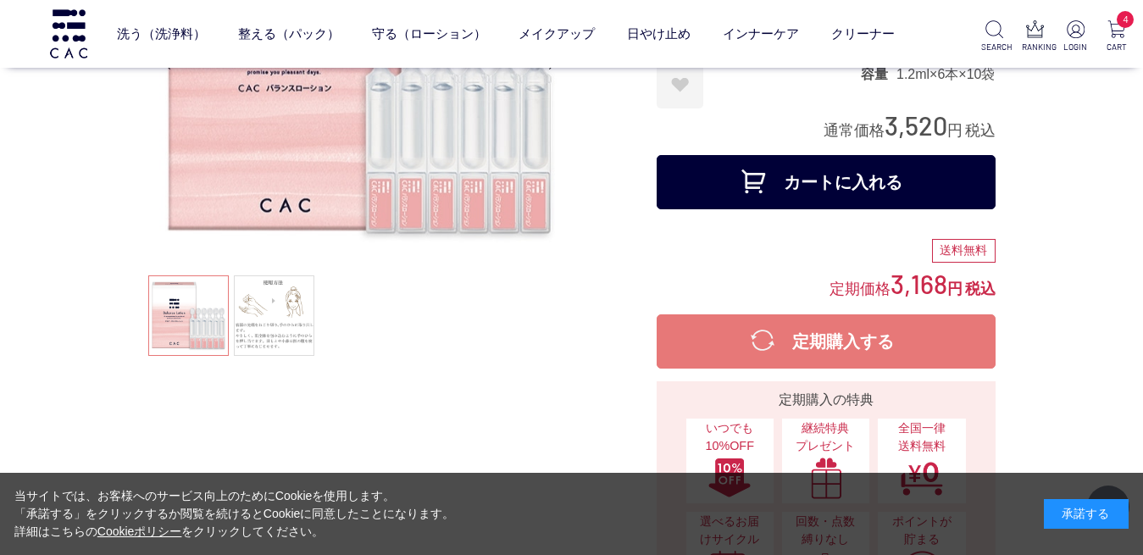
click at [914, 179] on button "カートに入れる" at bounding box center [826, 182] width 339 height 54
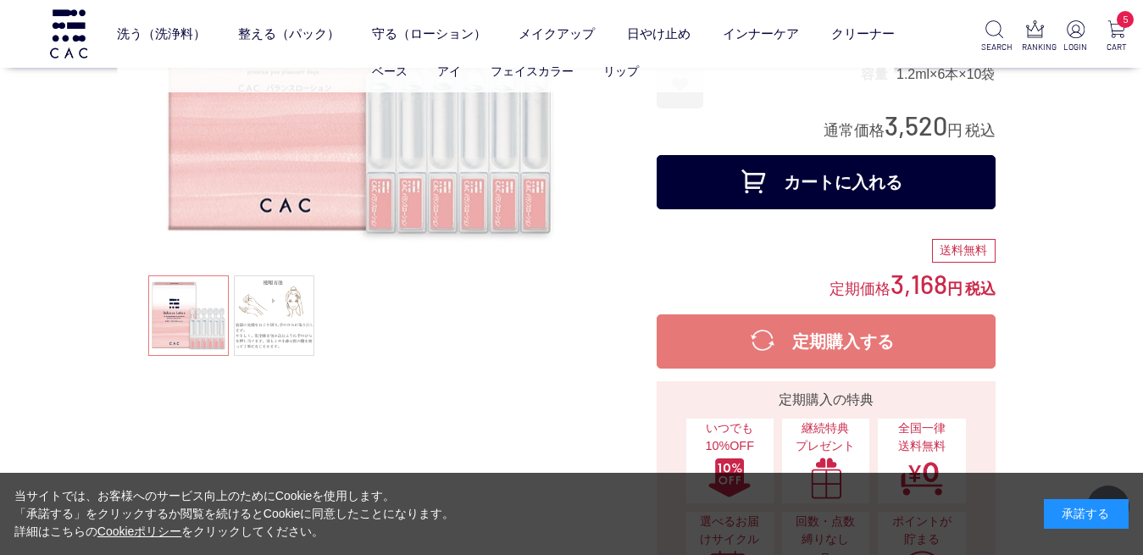
click at [397, 87] on ul "ベース アイ フェイスカラー リップ" at bounding box center [505, 72] width 777 height 42
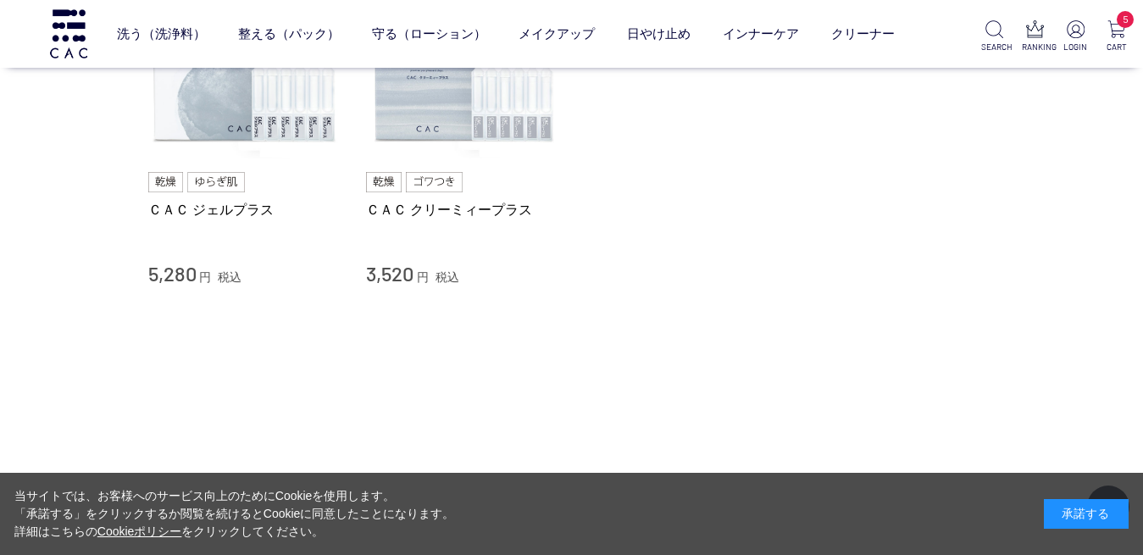
scroll to position [263, 0]
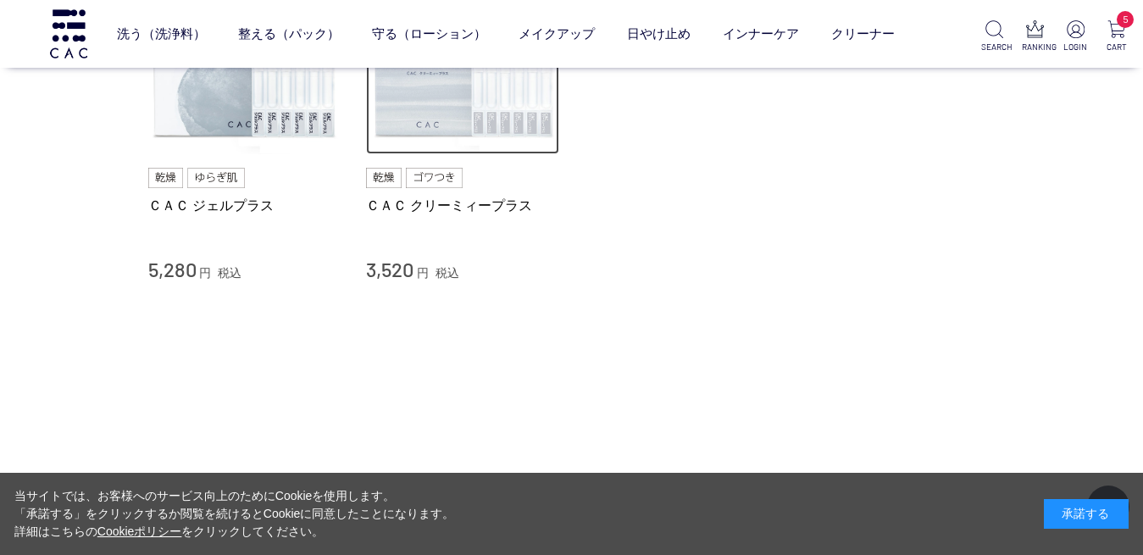
click at [508, 108] on img at bounding box center [462, 58] width 193 height 193
click at [495, 114] on img at bounding box center [462, 58] width 193 height 193
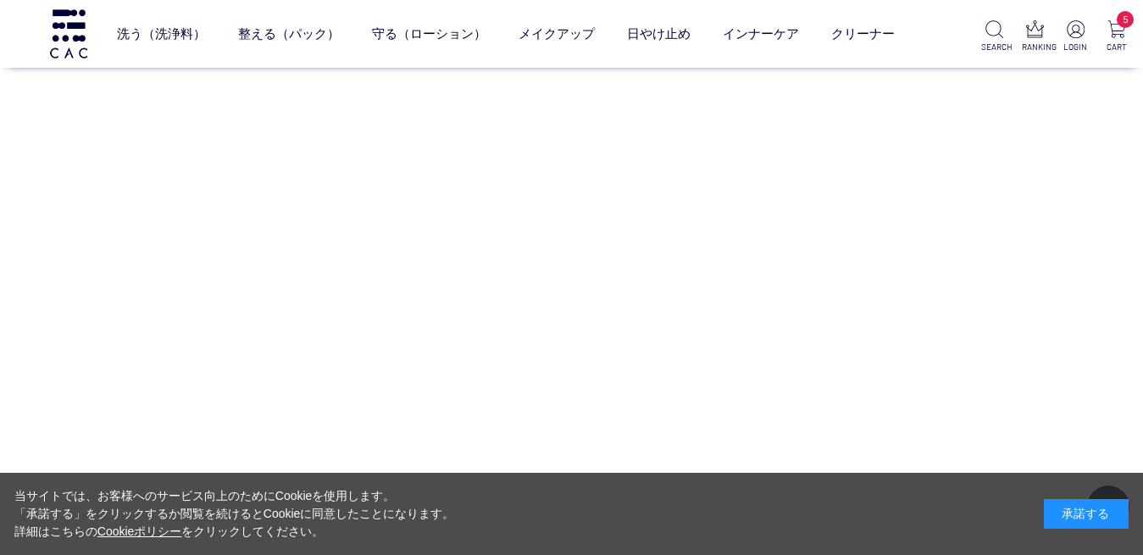
scroll to position [12759, 0]
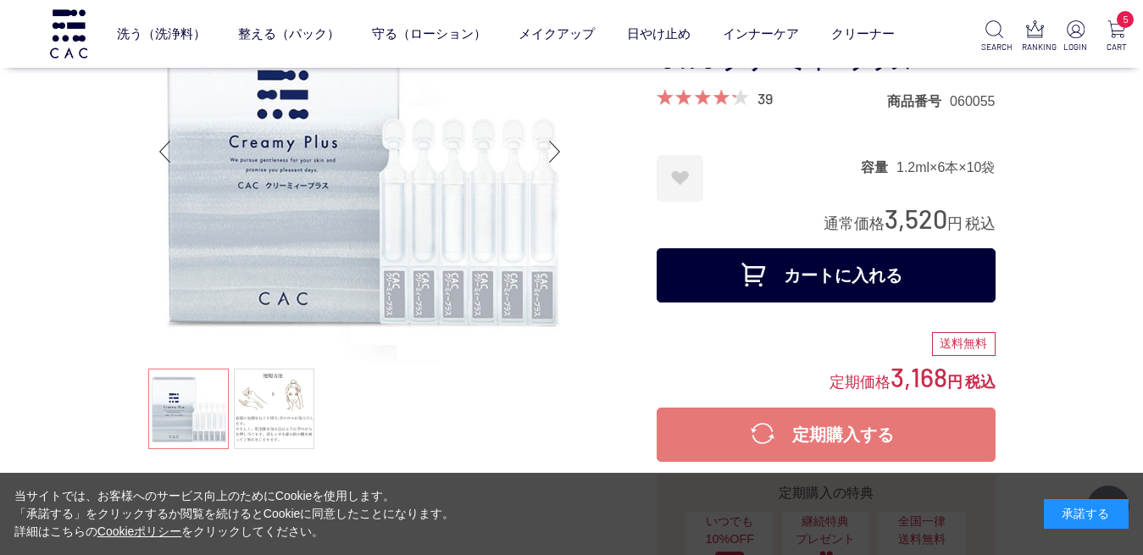
scroll to position [197, 0]
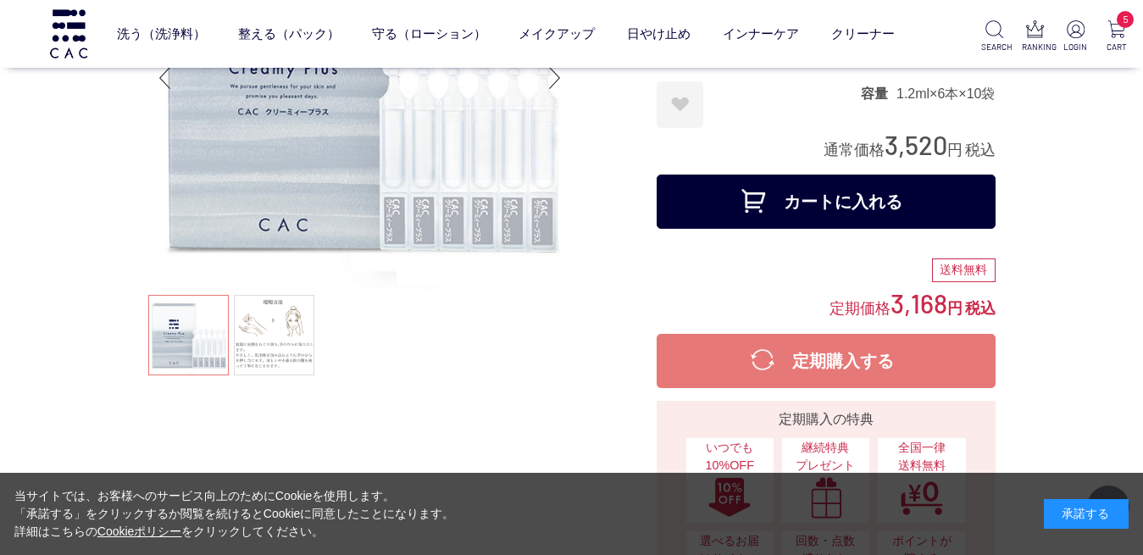
click at [910, 216] on button "カートに入れる" at bounding box center [826, 202] width 339 height 54
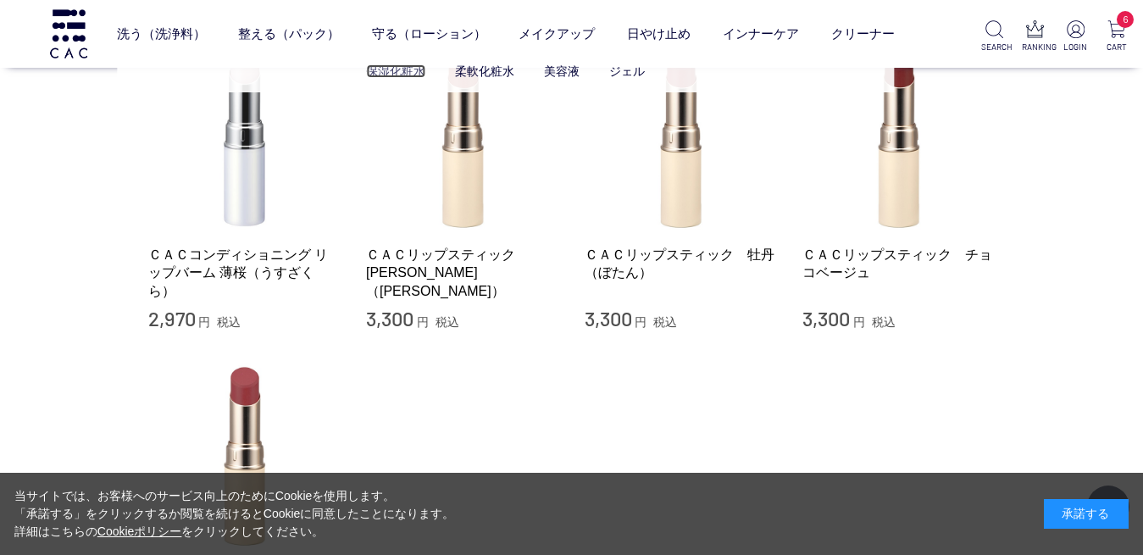
click at [402, 72] on link "保湿化粧水" at bounding box center [395, 71] width 59 height 14
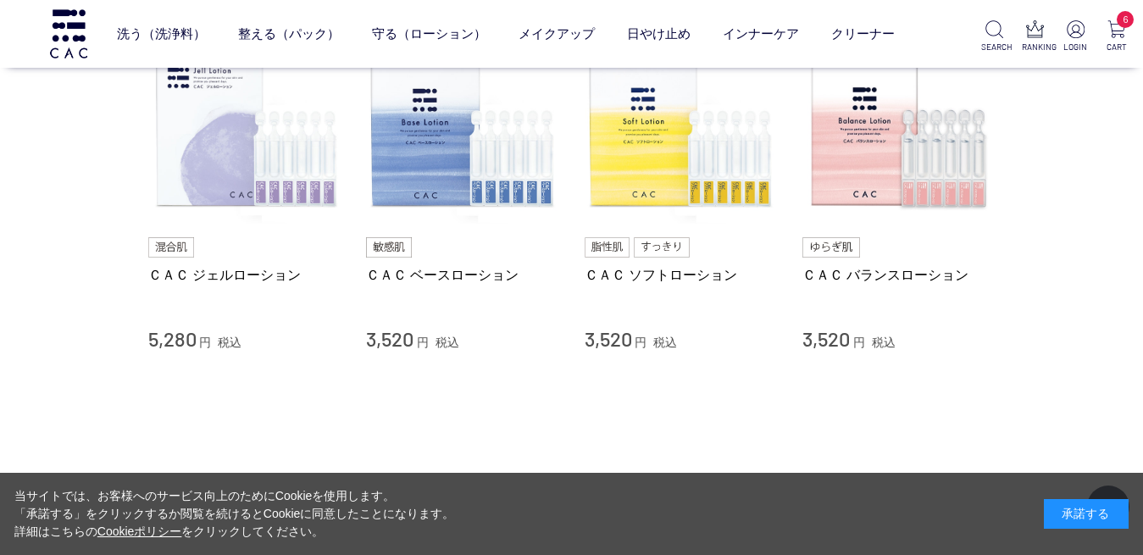
scroll to position [227, 0]
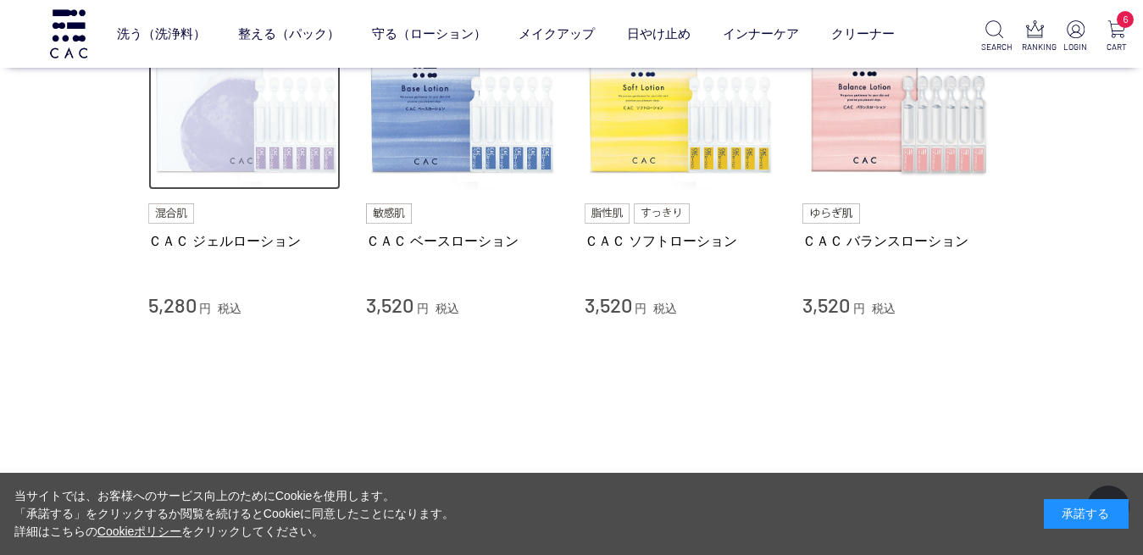
click at [269, 136] on img at bounding box center [244, 93] width 193 height 193
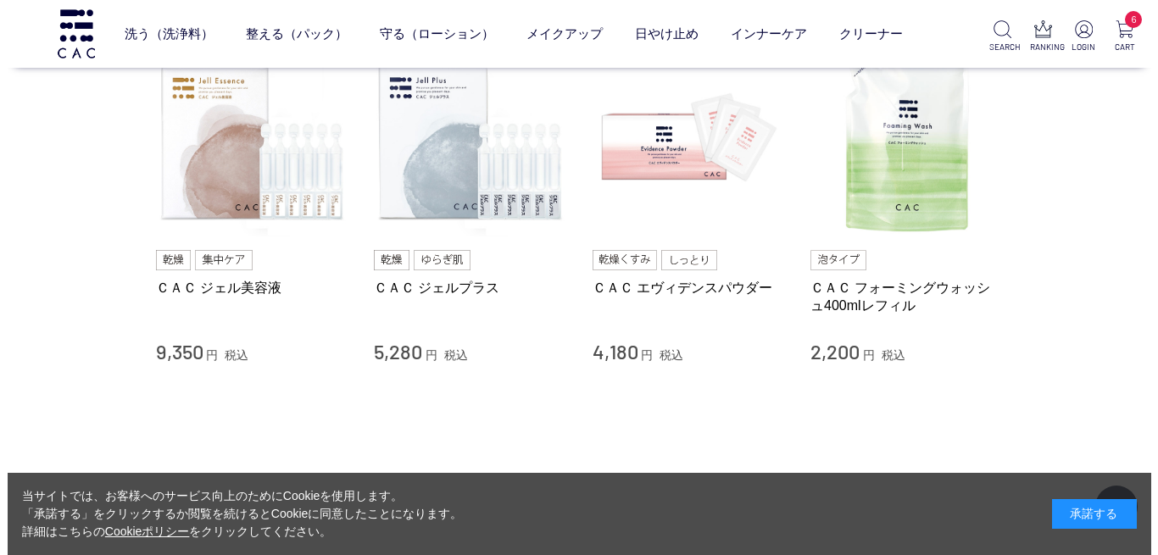
scroll to position [11325, 0]
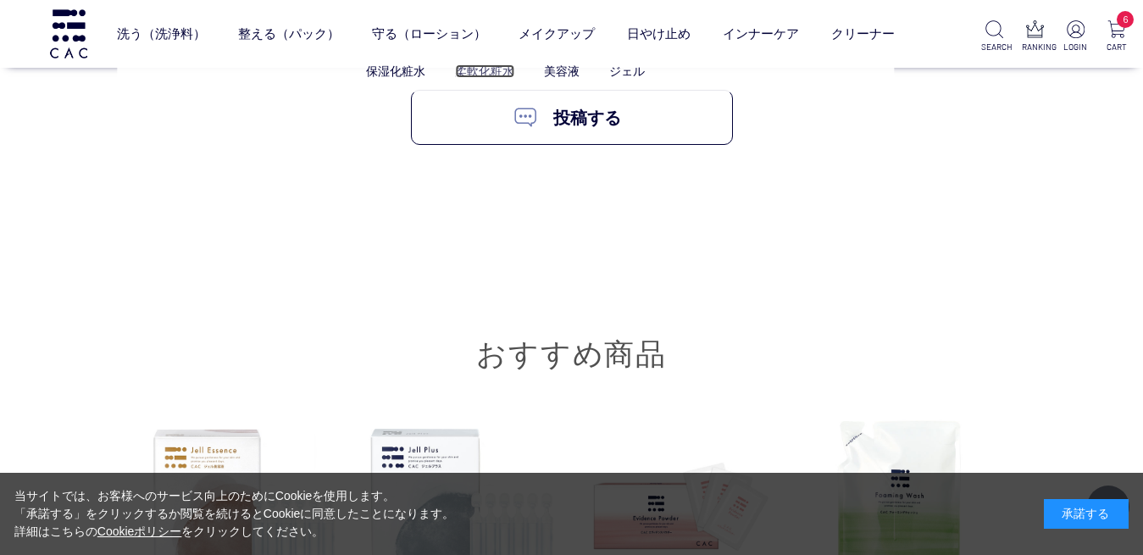
click at [487, 75] on link "柔軟化粧水" at bounding box center [484, 71] width 59 height 14
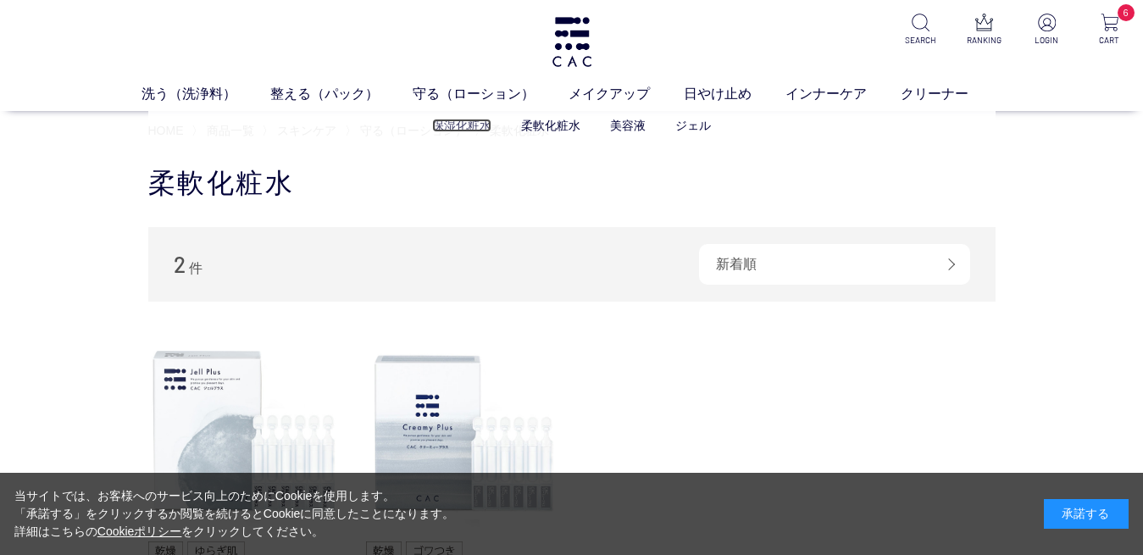
click at [466, 120] on link "保湿化粧水" at bounding box center [461, 126] width 59 height 14
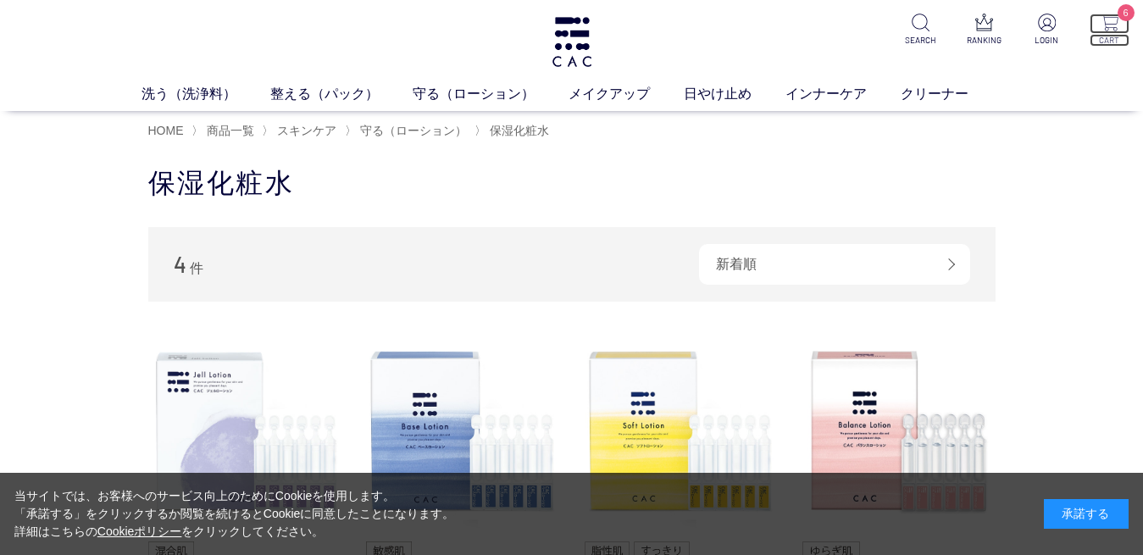
click at [1114, 17] on img at bounding box center [1110, 23] width 18 height 18
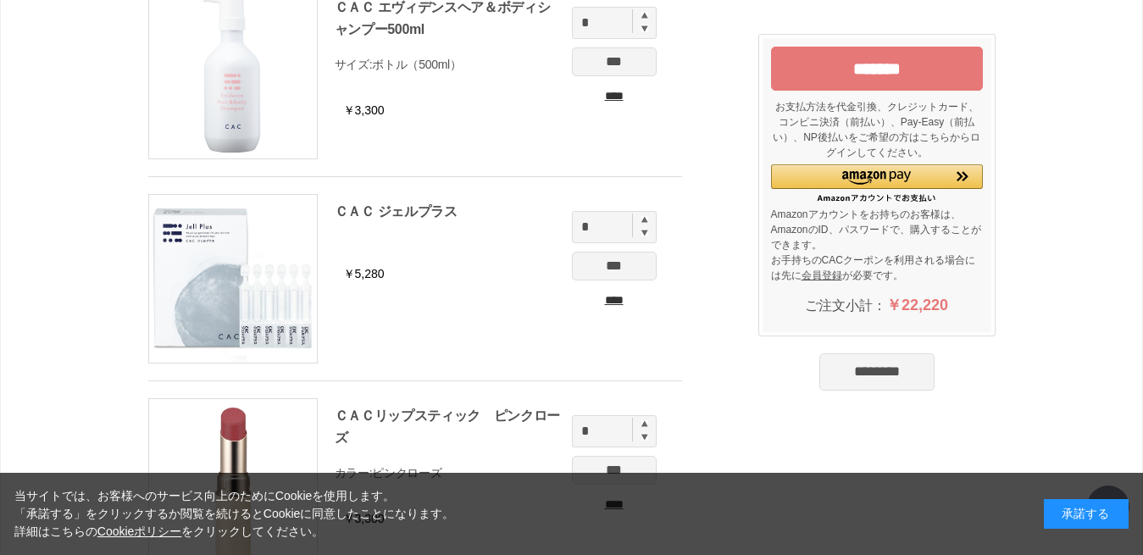
scroll to position [153, 0]
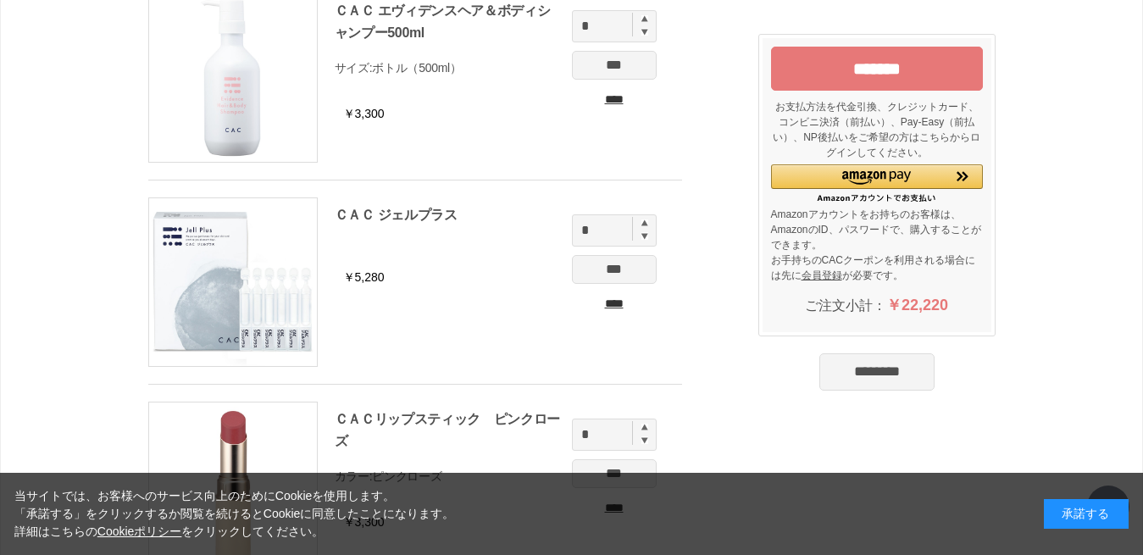
click at [615, 108] on input "****" at bounding box center [614, 100] width 85 height 18
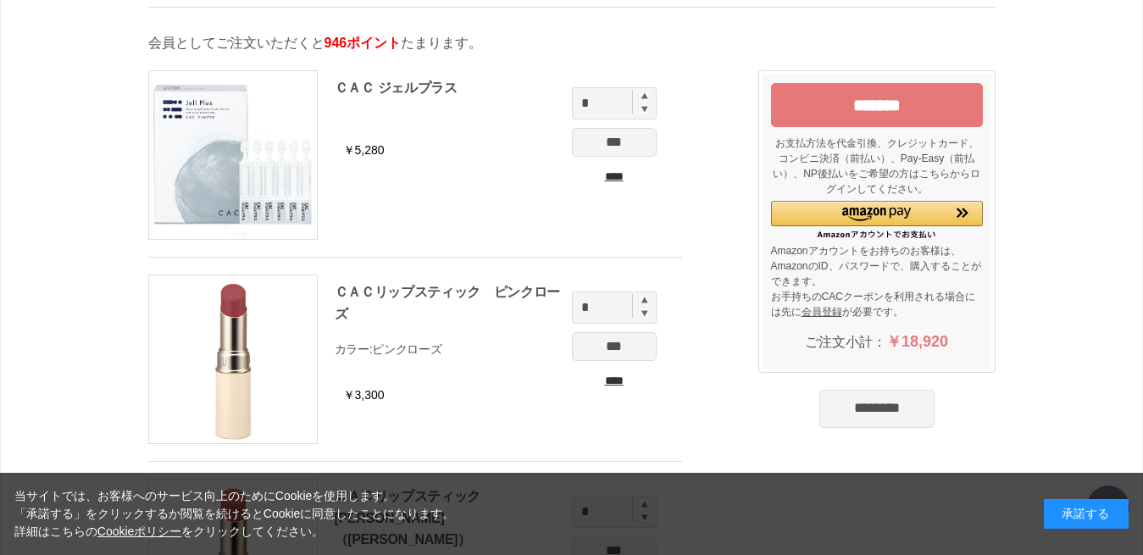
scroll to position [68, 0]
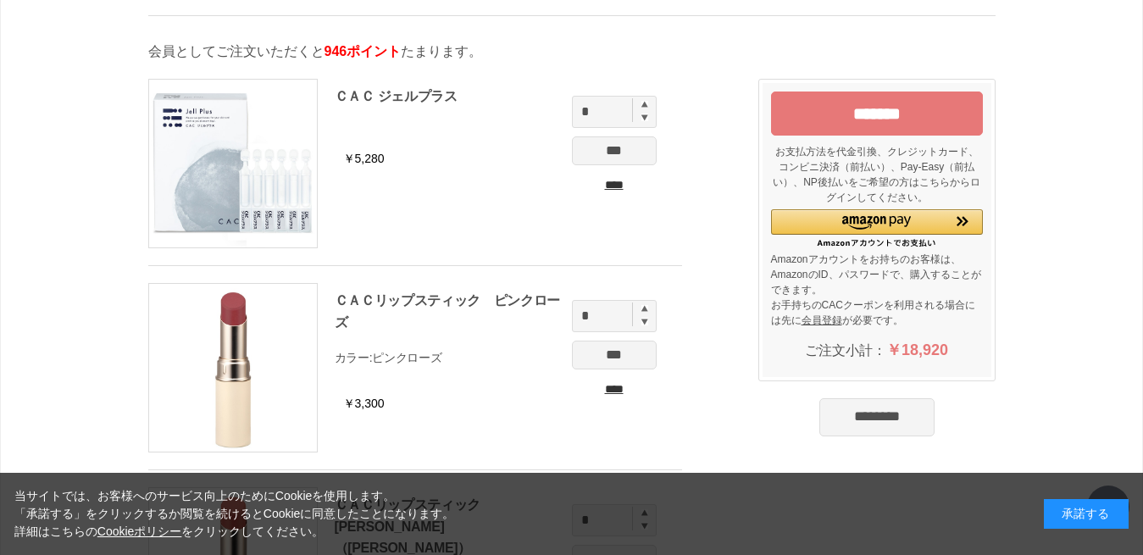
click at [618, 194] on input "****" at bounding box center [614, 185] width 85 height 18
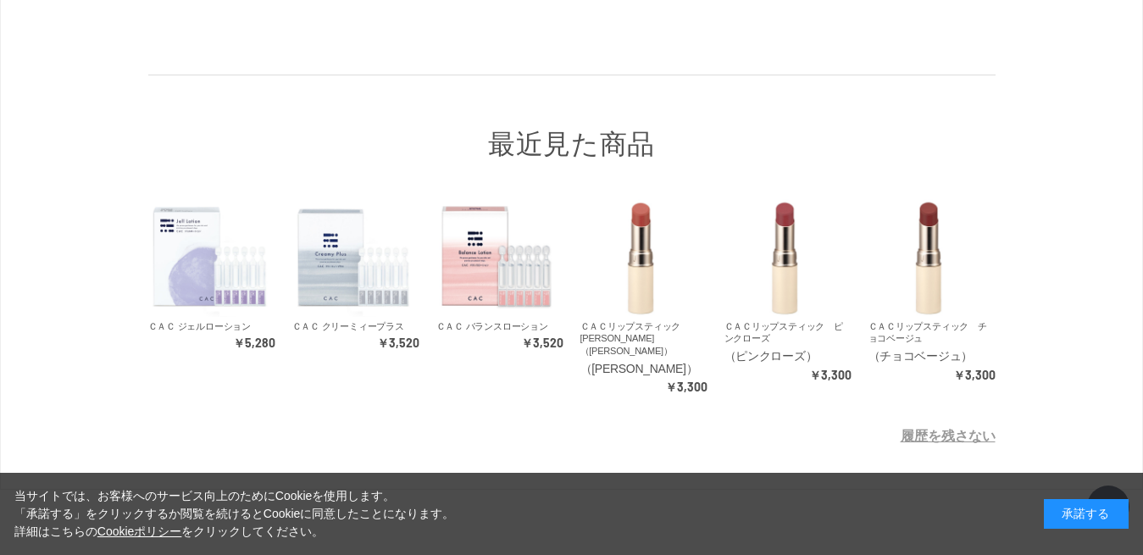
scroll to position [1021, 0]
